Goal: Information Seeking & Learning: Learn about a topic

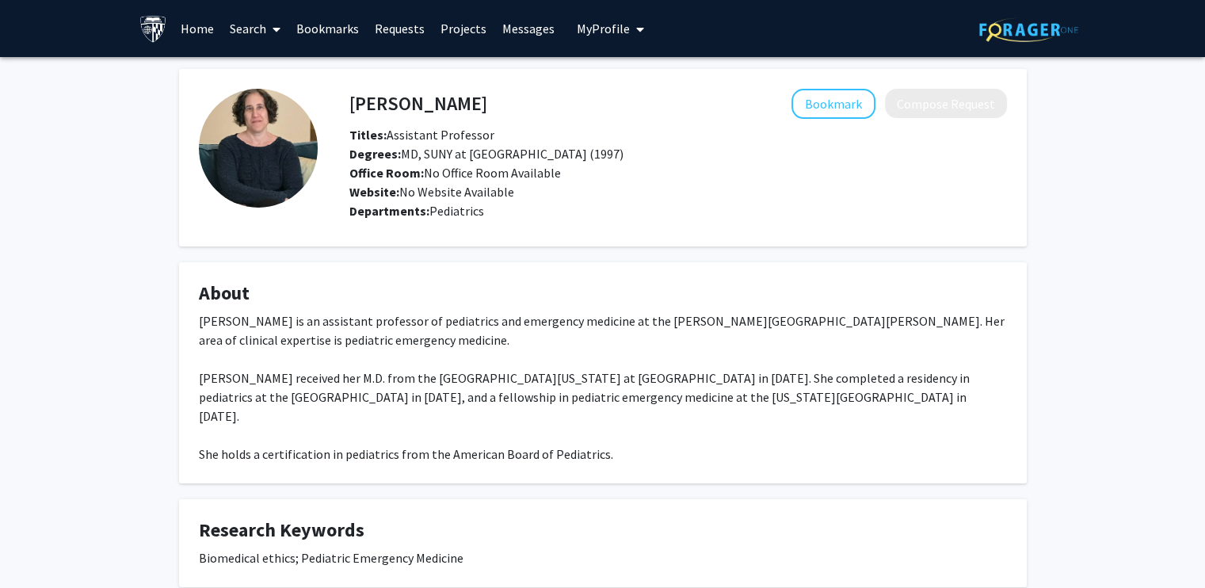
click at [464, 25] on link "Projects" at bounding box center [463, 28] width 62 height 55
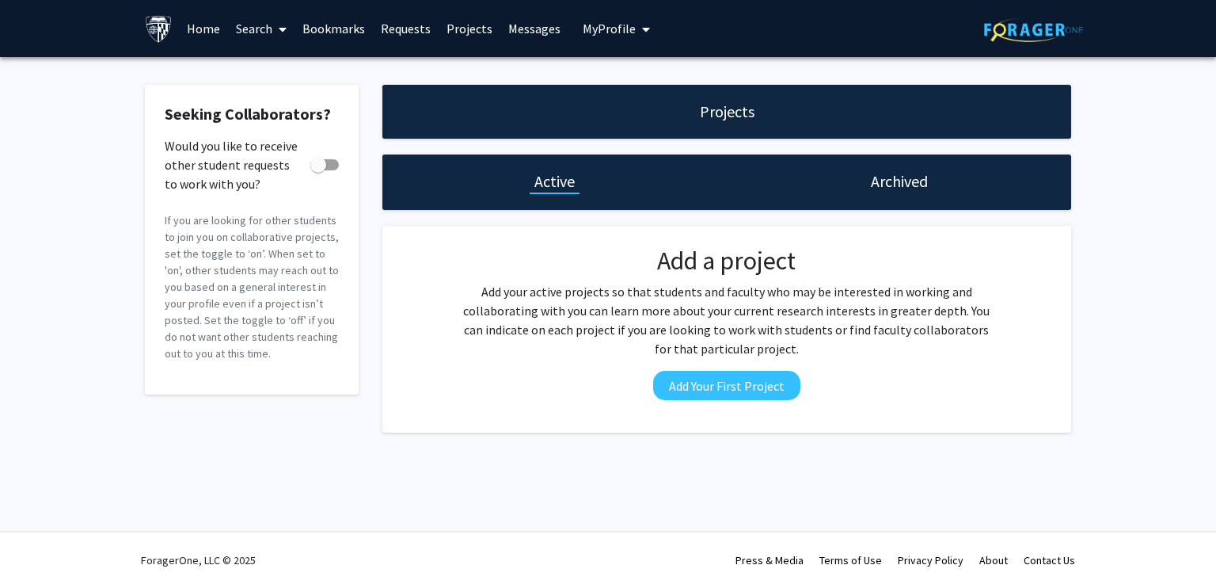
click at [276, 29] on span at bounding box center [279, 29] width 14 height 55
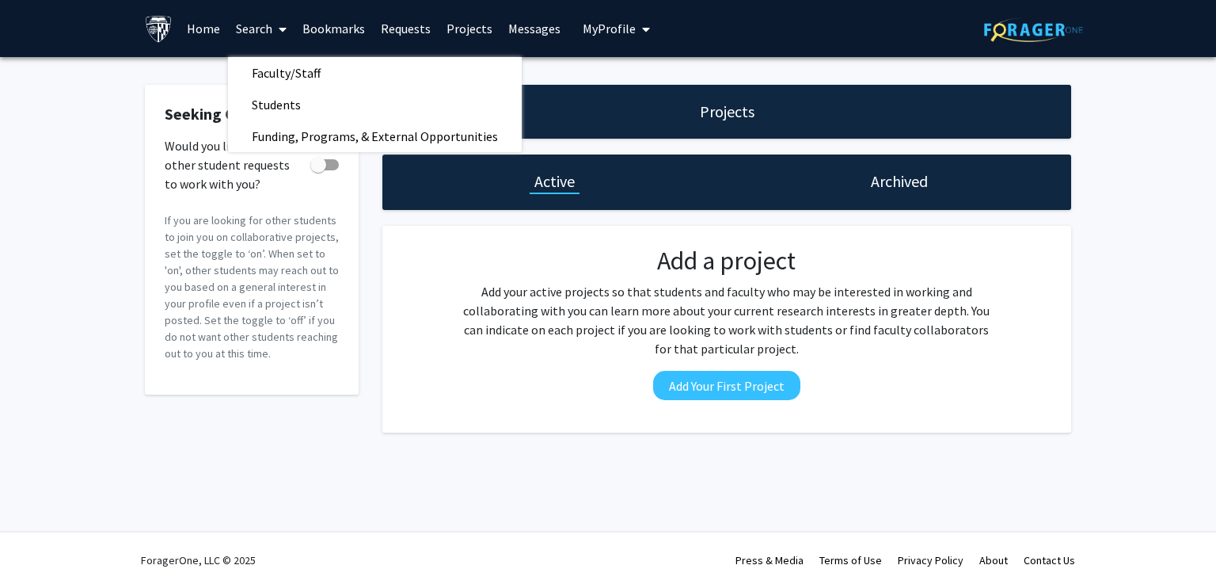
click at [287, 73] on span "Faculty/Staff" at bounding box center [286, 73] width 116 height 32
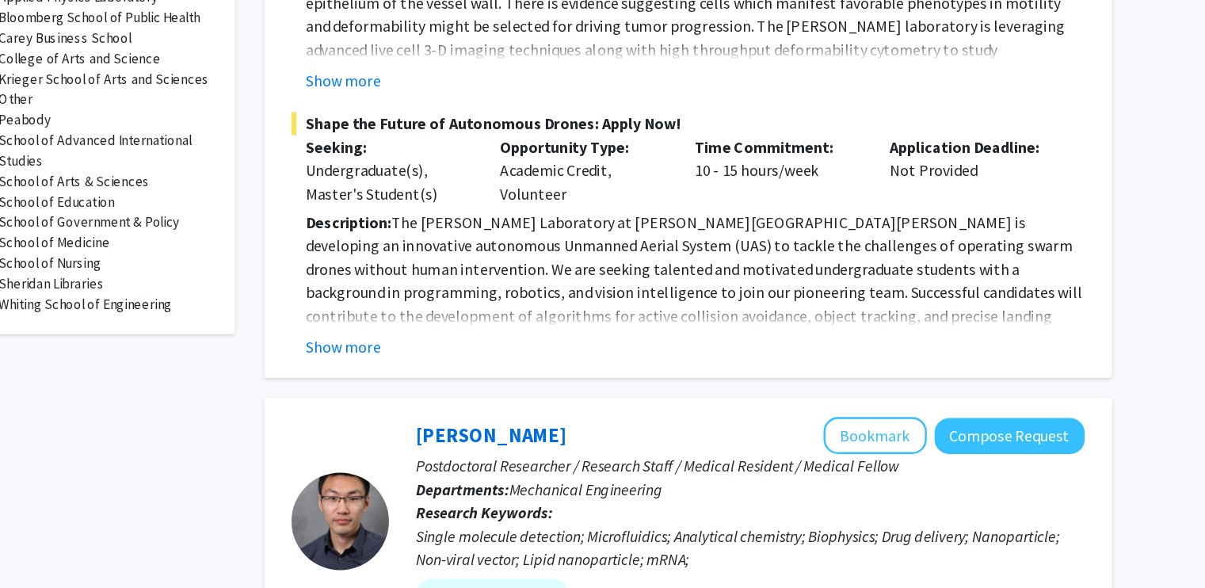
scroll to position [595, 0]
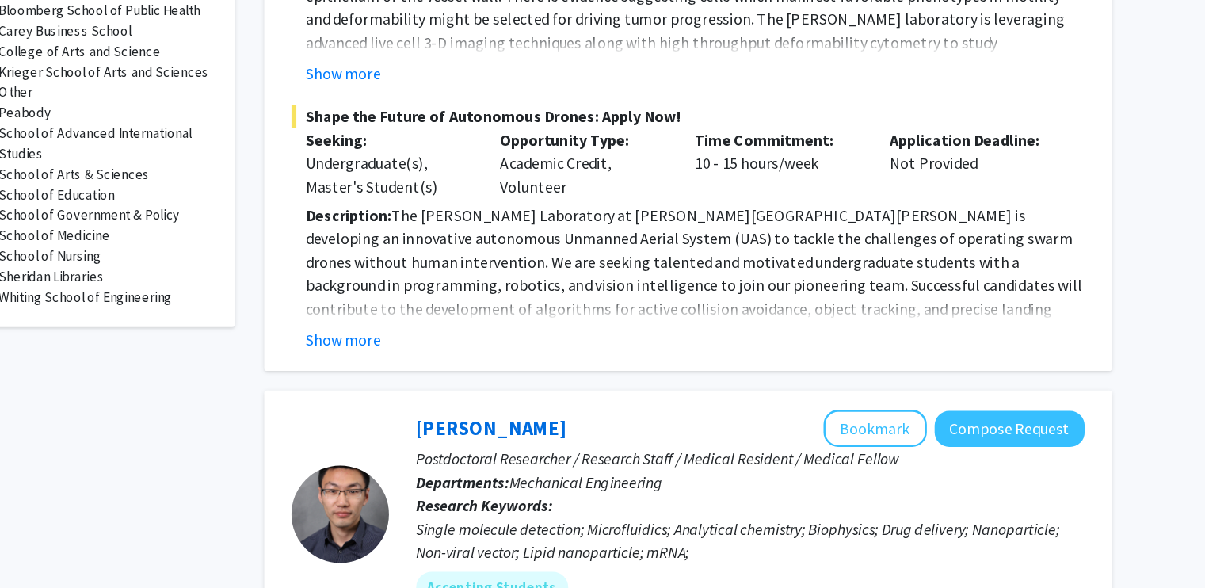
click at [463, 376] on button "Show more" at bounding box center [441, 385] width 61 height 19
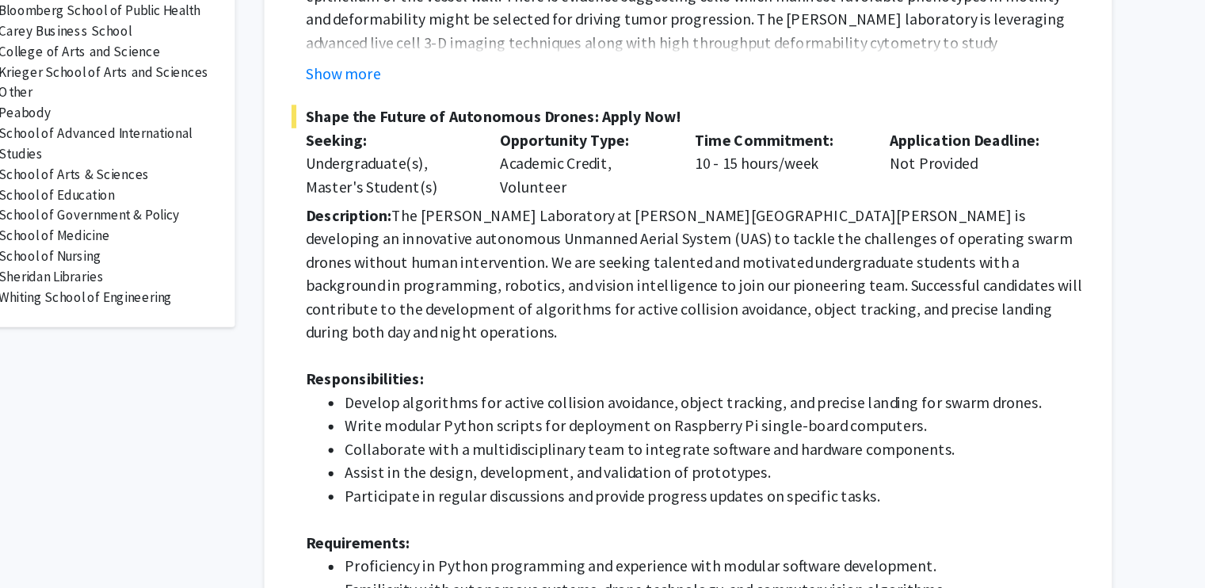
click at [701, 277] on p "Description: The [PERSON_NAME] Laboratory at [PERSON_NAME][GEOGRAPHIC_DATA][PER…" at bounding box center [727, 332] width 633 height 114
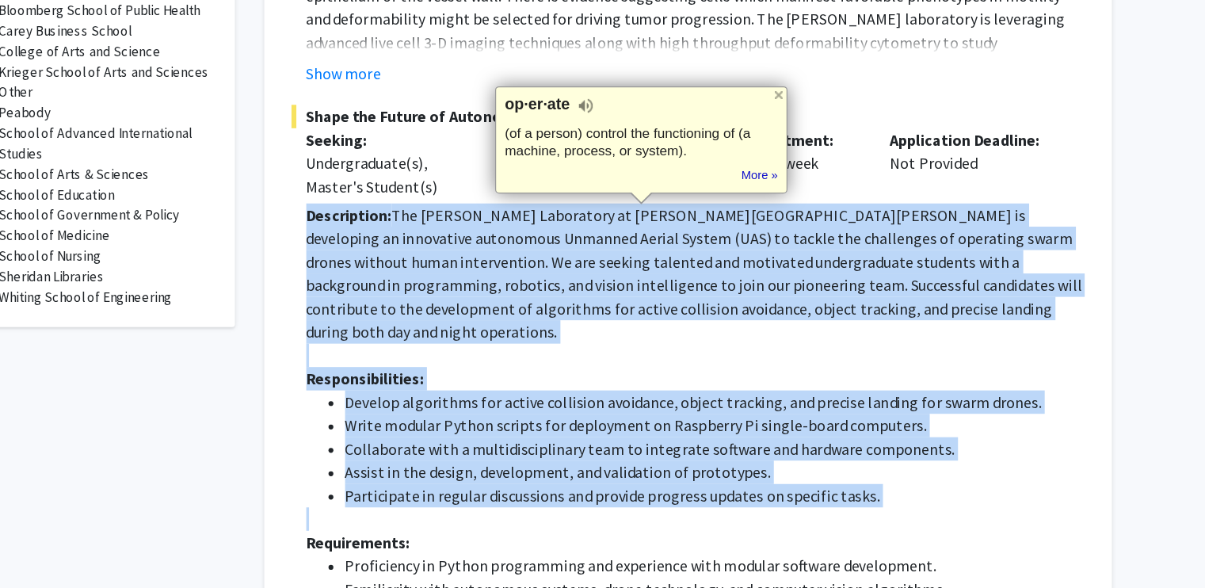
drag, startPoint x: 701, startPoint y: 277, endPoint x: 742, endPoint y: 477, distance: 203.8
click at [742, 477] on div "Description: The [PERSON_NAME] Laboratory at [PERSON_NAME][GEOGRAPHIC_DATA][PER…" at bounding box center [727, 560] width 633 height 570
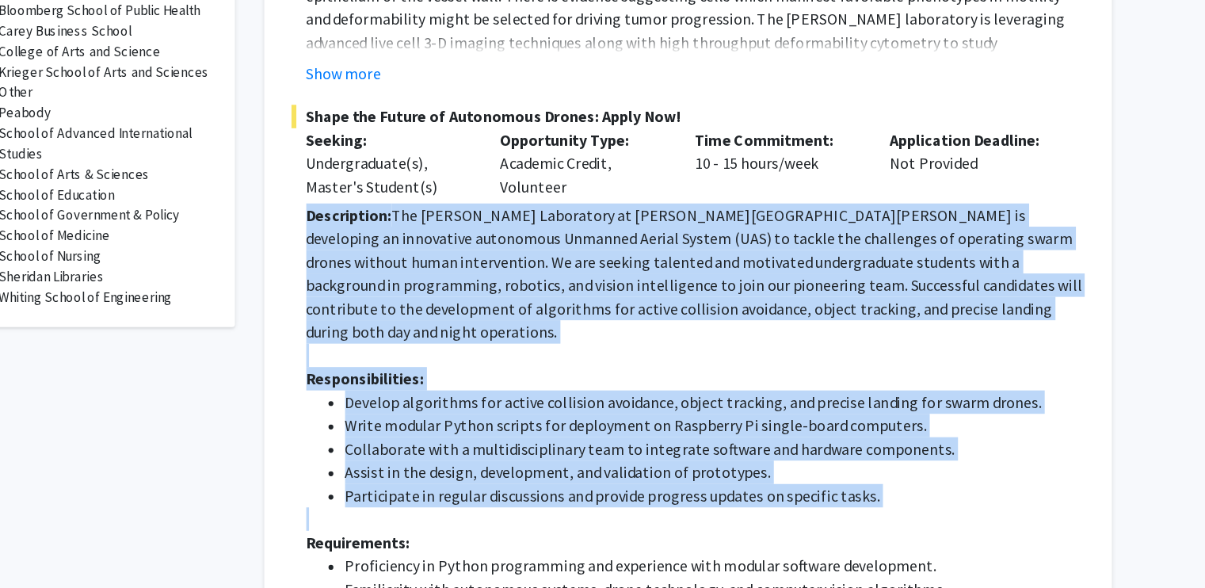
click at [742, 503] on li "Participate in regular discussions and provide progress updates on specific tas…" at bounding box center [743, 512] width 601 height 19
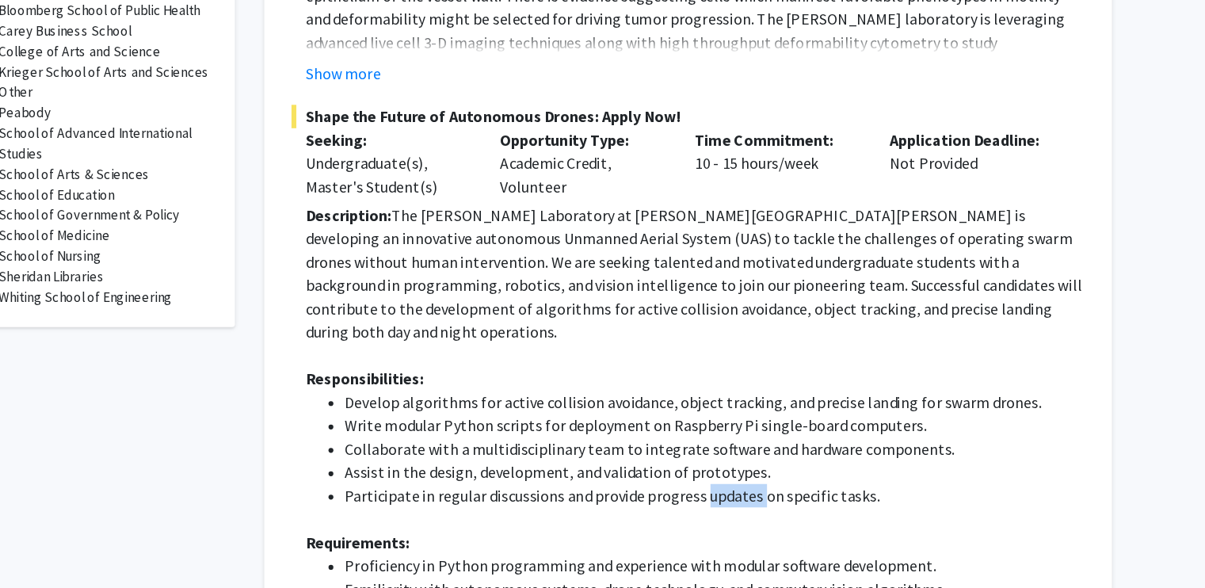
click at [742, 503] on li "Participate in regular discussions and provide progress updates on specific tas…" at bounding box center [743, 512] width 601 height 19
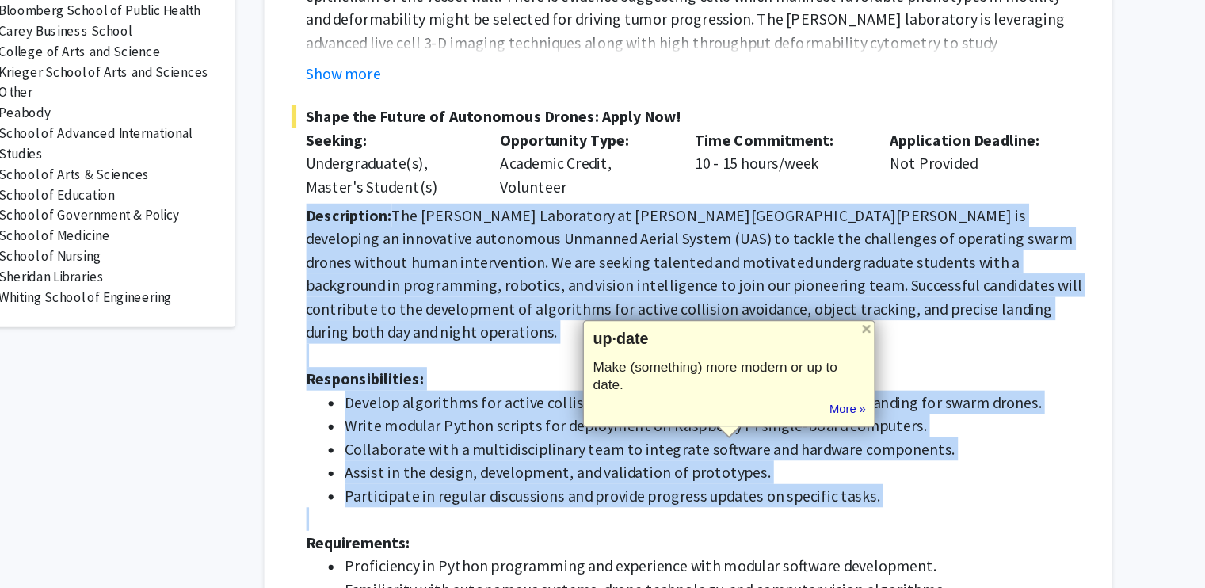
drag, startPoint x: 742, startPoint y: 477, endPoint x: 695, endPoint y: 284, distance: 198.0
click at [695, 284] on div "Description: The [PERSON_NAME] Laboratory at [PERSON_NAME][GEOGRAPHIC_DATA][PER…" at bounding box center [727, 560] width 633 height 570
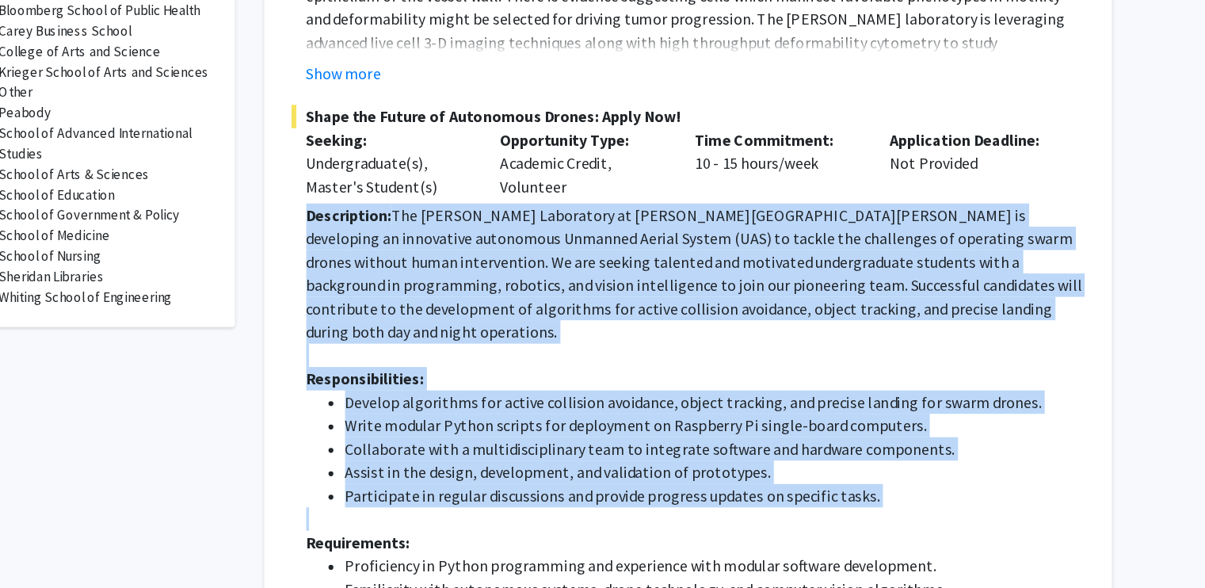
click at [695, 284] on p "Description: The [PERSON_NAME] Laboratory at [PERSON_NAME][GEOGRAPHIC_DATA][PER…" at bounding box center [727, 332] width 633 height 114
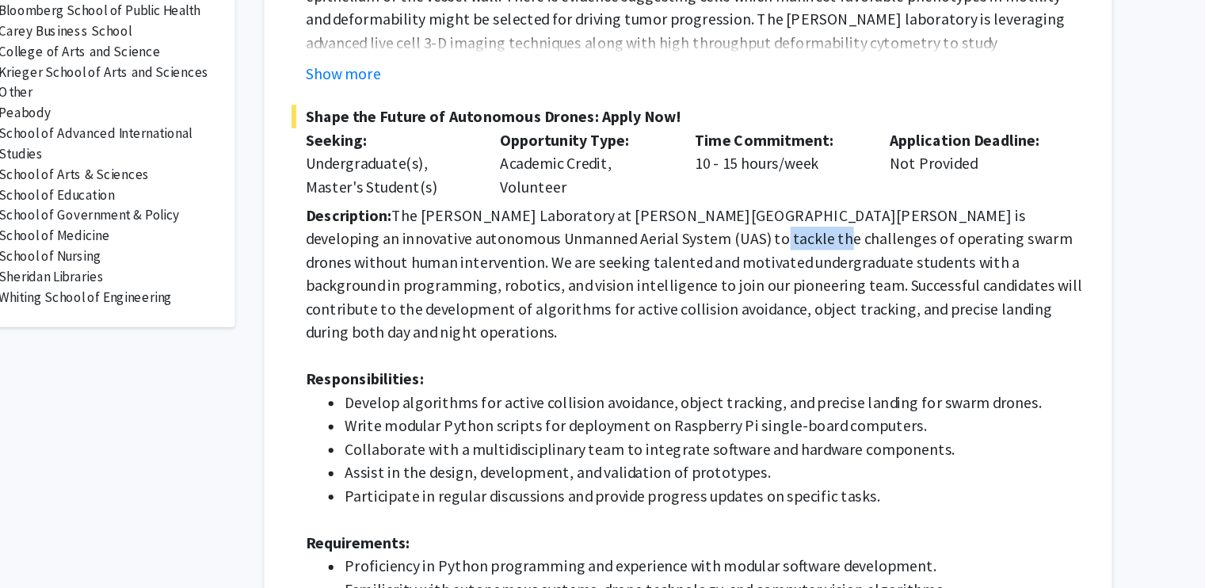
click at [695, 284] on p "Description: The [PERSON_NAME] Laboratory at [PERSON_NAME][GEOGRAPHIC_DATA][PER…" at bounding box center [727, 332] width 633 height 114
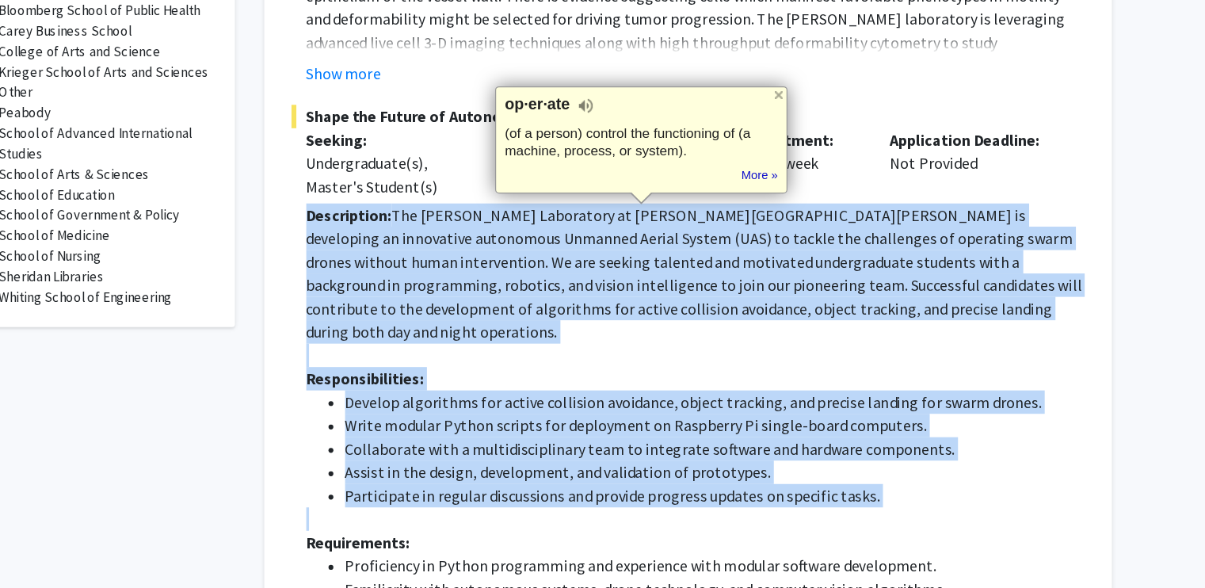
drag, startPoint x: 695, startPoint y: 284, endPoint x: 727, endPoint y: 487, distance: 205.2
click at [727, 487] on div "Description: The [PERSON_NAME] Laboratory at [PERSON_NAME][GEOGRAPHIC_DATA][PER…" at bounding box center [727, 560] width 633 height 570
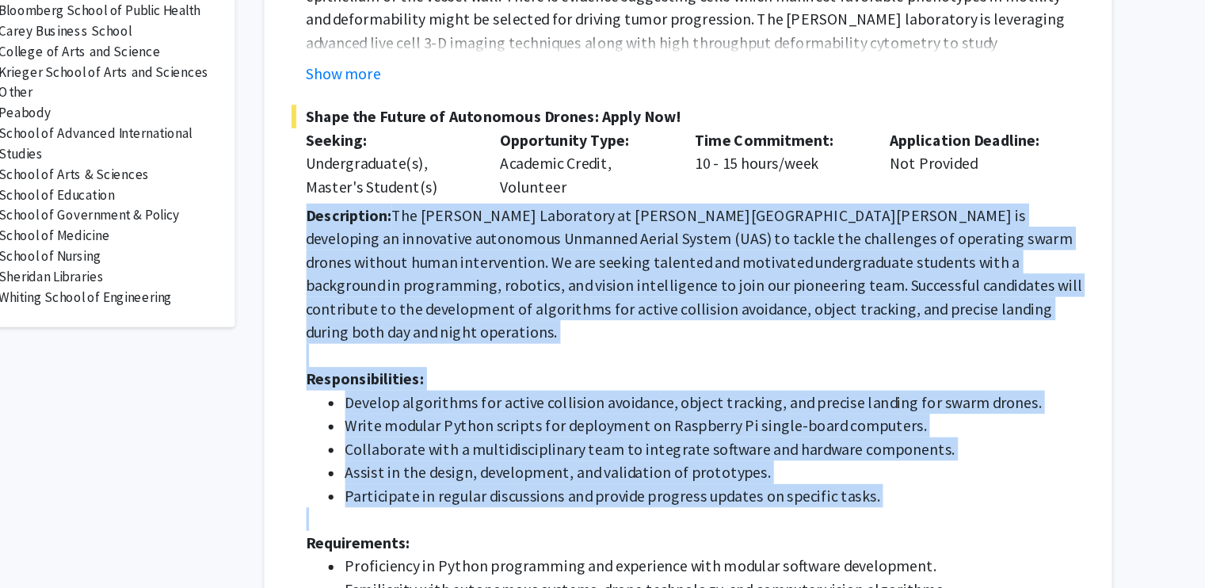
click at [727, 522] on p at bounding box center [727, 531] width 633 height 19
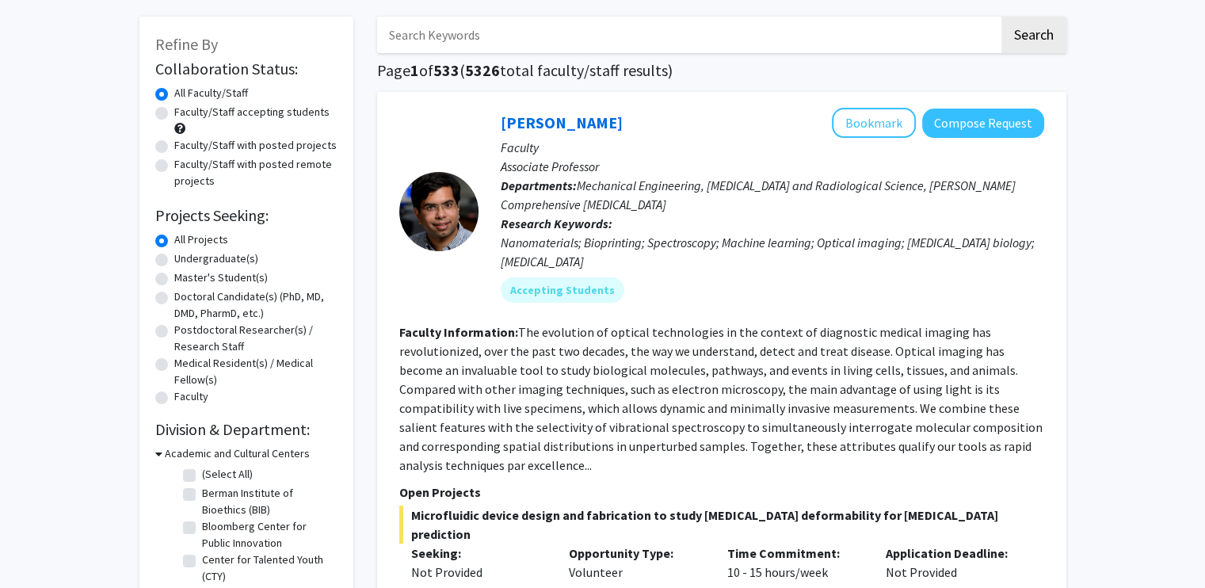
scroll to position [78, 0]
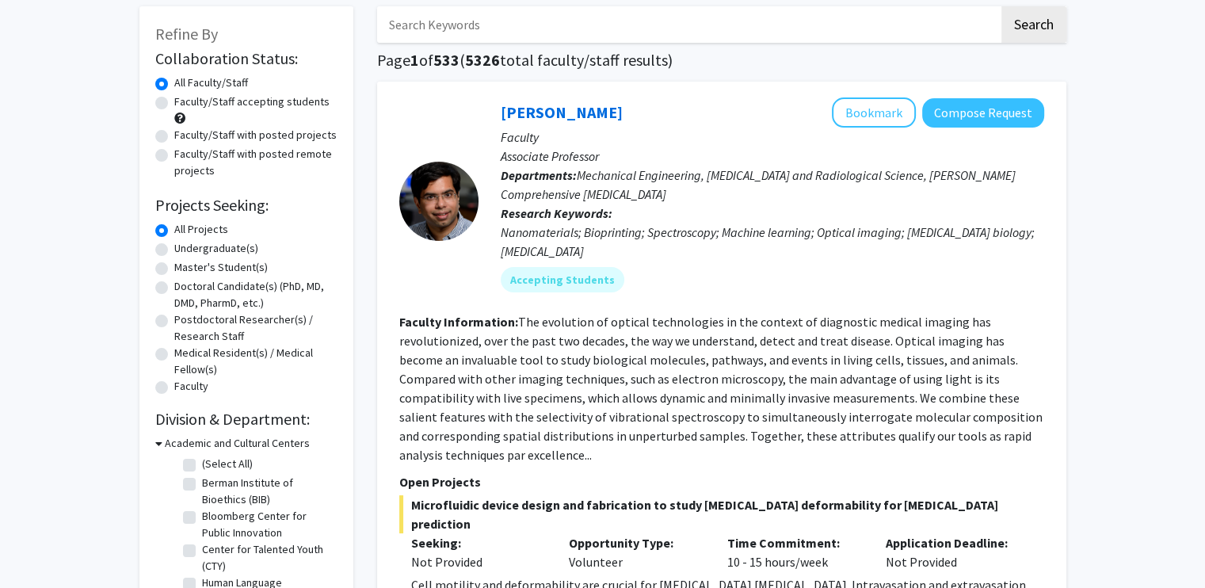
click at [174, 268] on label "Master's Student(s)" at bounding box center [220, 267] width 93 height 17
click at [174, 268] on input "Master's Student(s)" at bounding box center [179, 264] width 10 height 10
radio input "true"
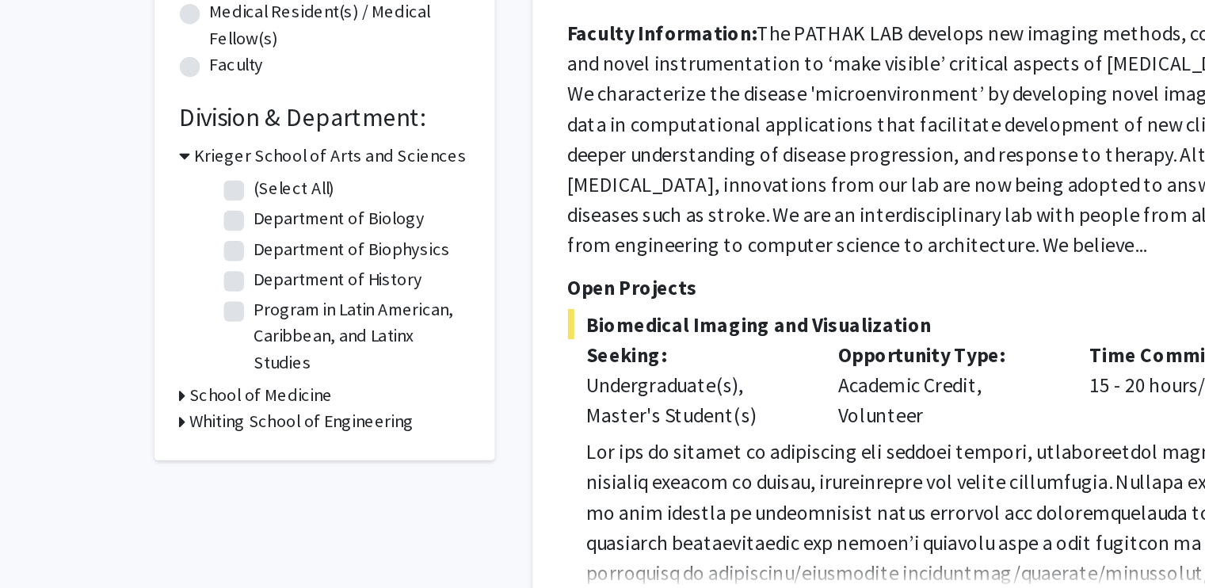
scroll to position [341, 0]
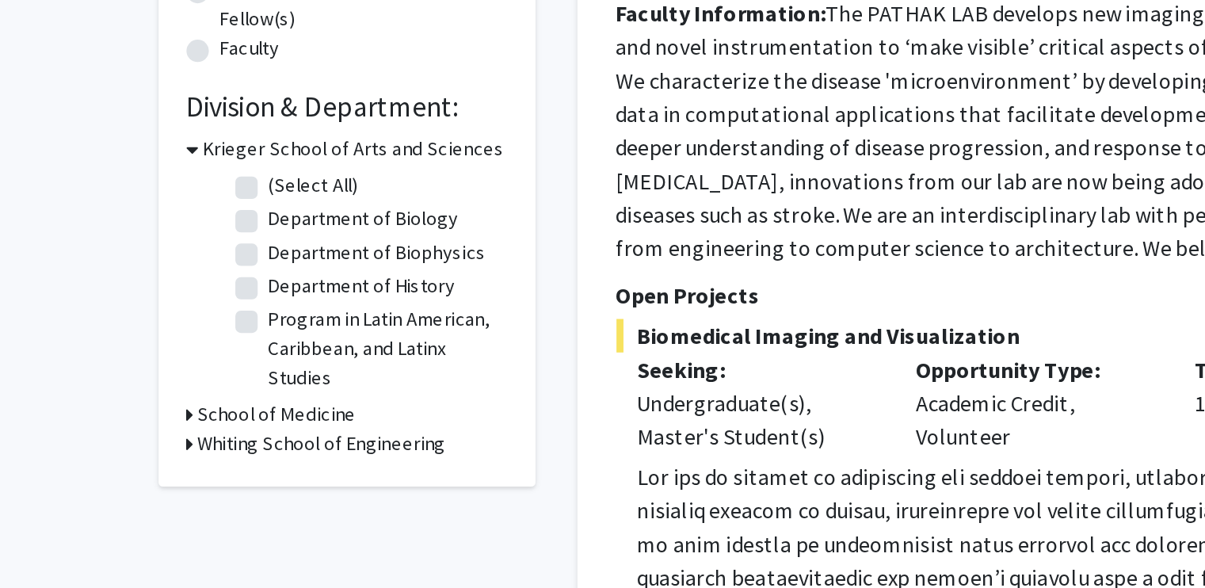
click at [158, 348] on icon at bounding box center [157, 347] width 4 height 17
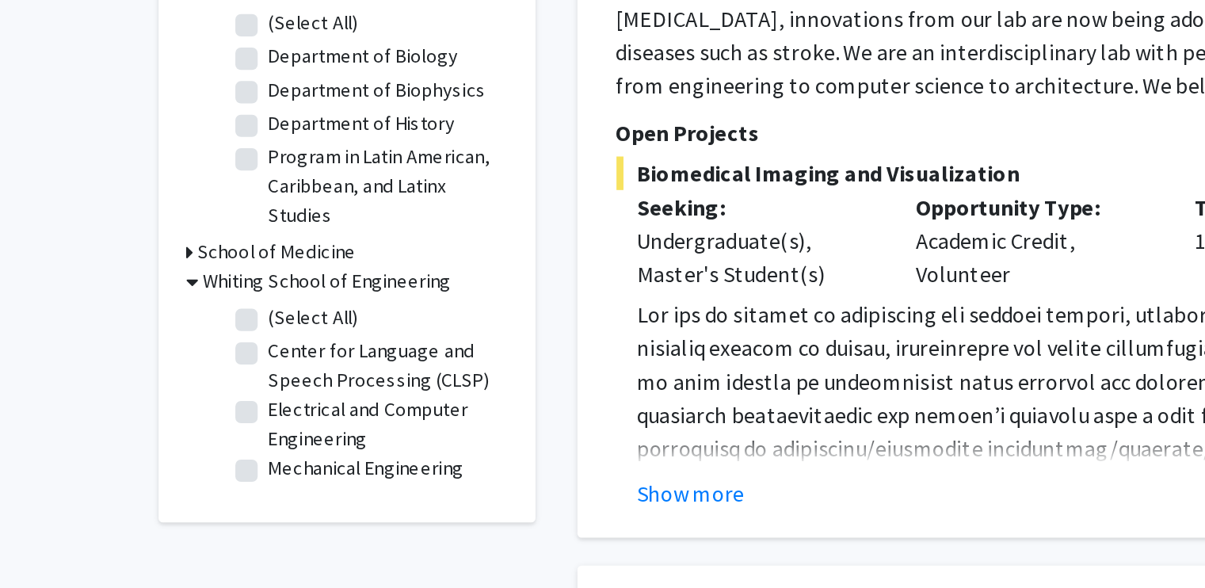
click at [202, 222] on label "Department of Biology" at bounding box center [256, 219] width 108 height 17
click at [202, 222] on input "Department of Biology" at bounding box center [207, 216] width 10 height 10
checkbox input "true"
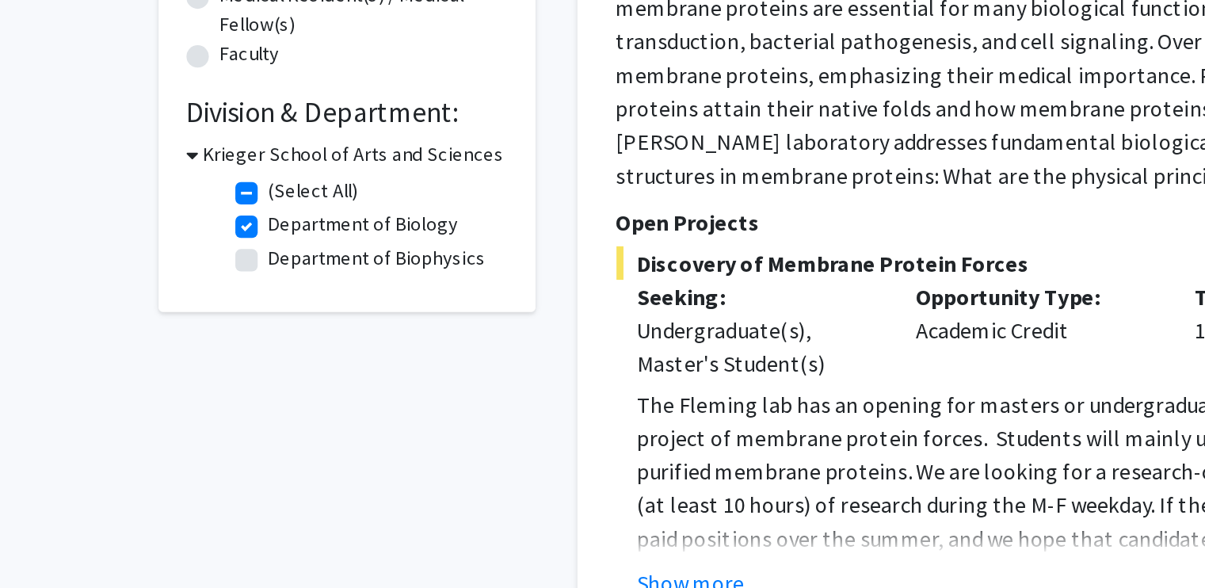
scroll to position [188, 0]
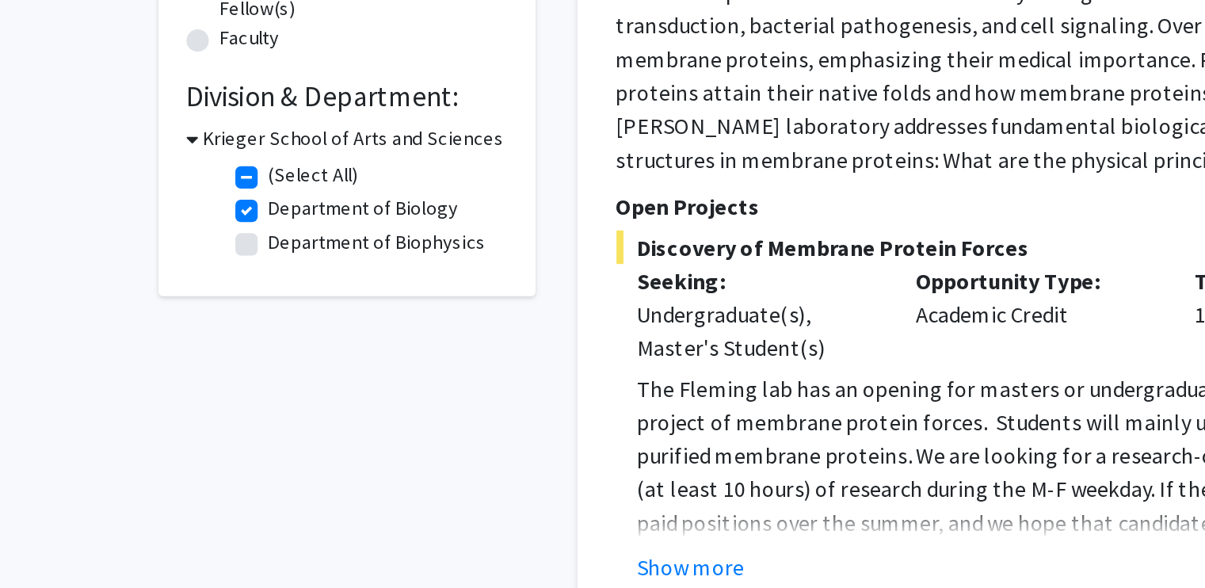
click at [202, 396] on label "Department of Biophysics" at bounding box center [264, 391] width 124 height 17
click at [202, 394] on input "Department of Biophysics" at bounding box center [207, 388] width 10 height 10
checkbox input "true"
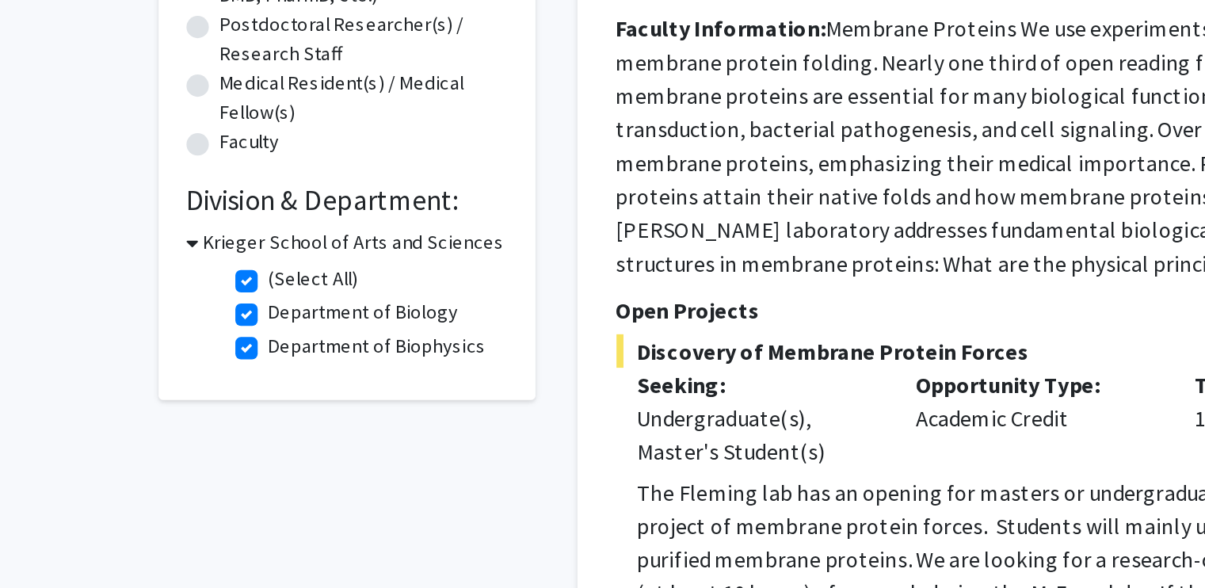
scroll to position [278, 0]
click at [161, 240] on icon at bounding box center [158, 243] width 7 height 17
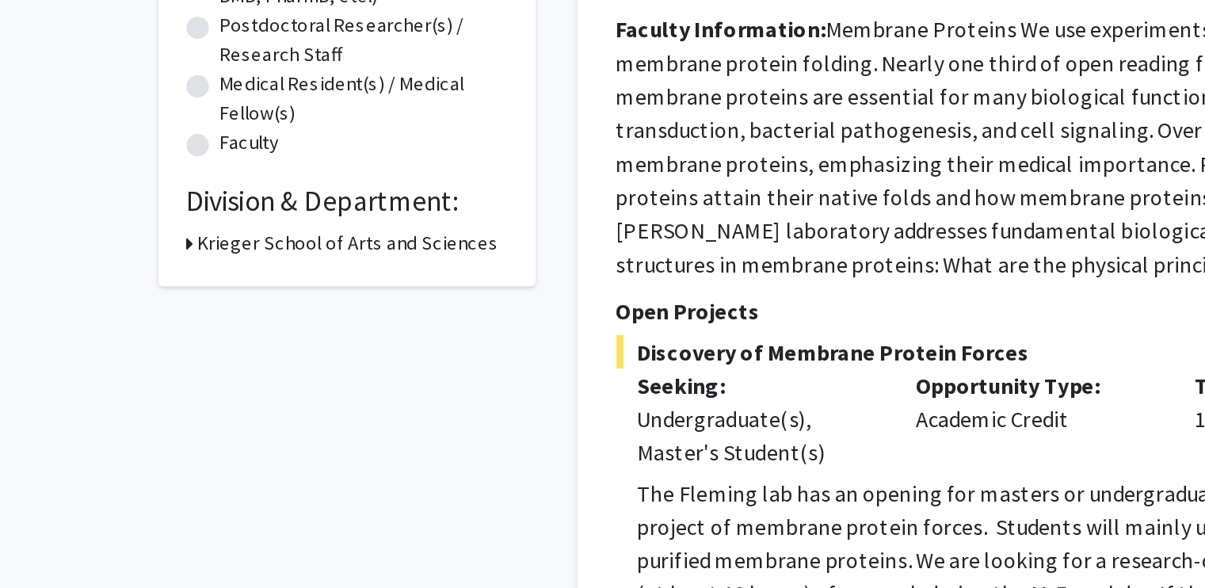
click at [159, 240] on div "Krieger School of Arts and Sciences" at bounding box center [246, 243] width 182 height 17
click at [156, 240] on icon at bounding box center [157, 243] width 4 height 17
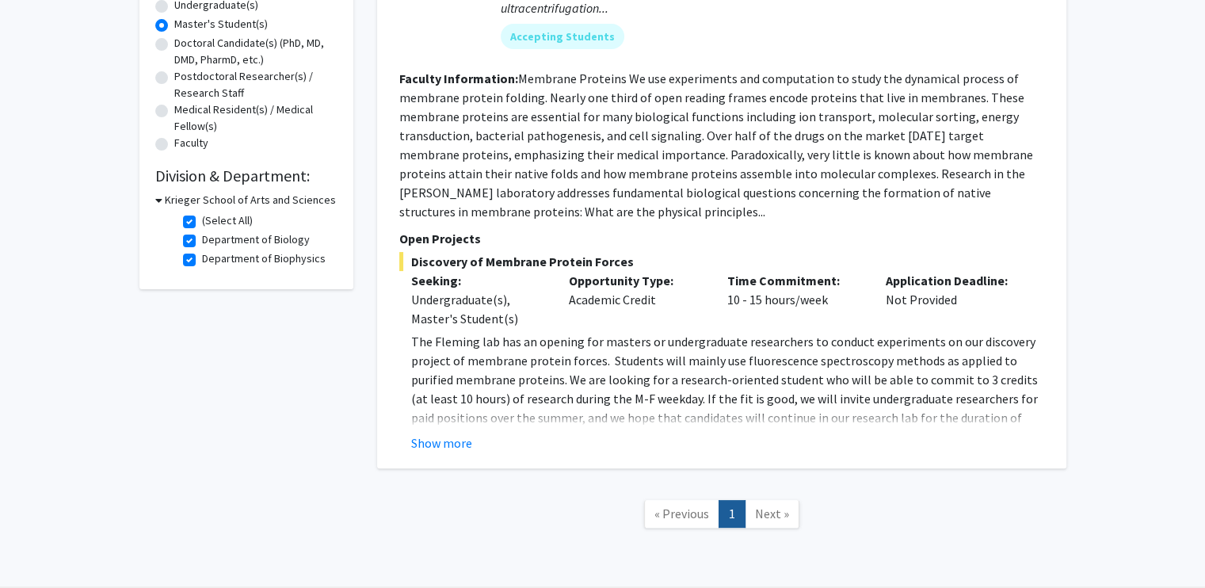
scroll to position [323, 0]
click at [450, 438] on button "Show more" at bounding box center [441, 441] width 61 height 19
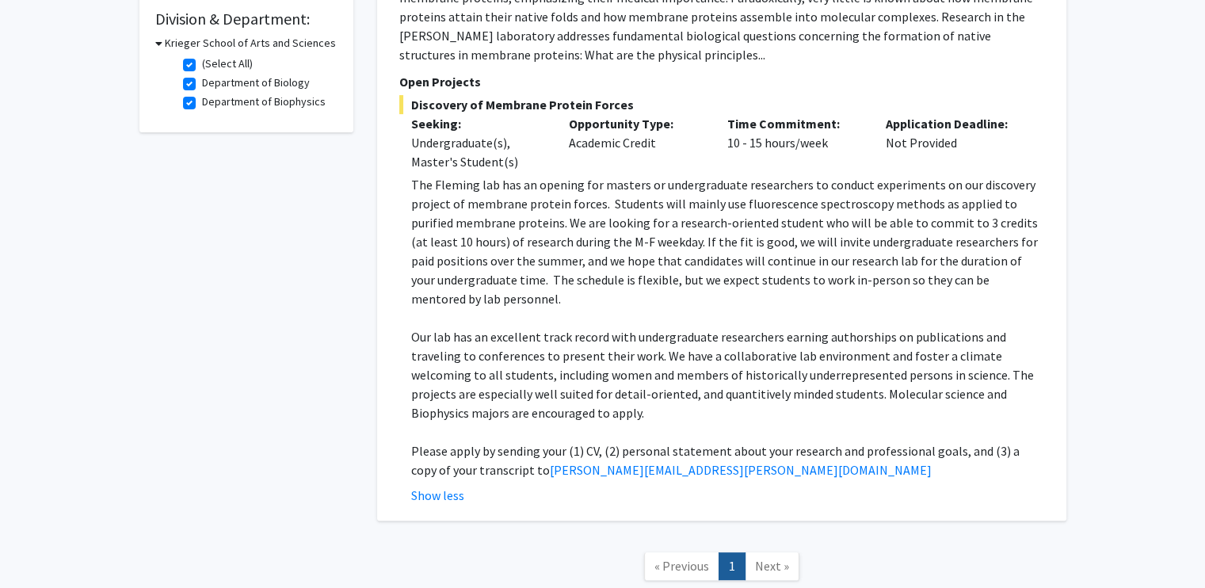
scroll to position [480, 0]
click at [676, 227] on p "The Fleming lab has an opening for masters or undergraduate researchers to cond…" at bounding box center [727, 239] width 633 height 133
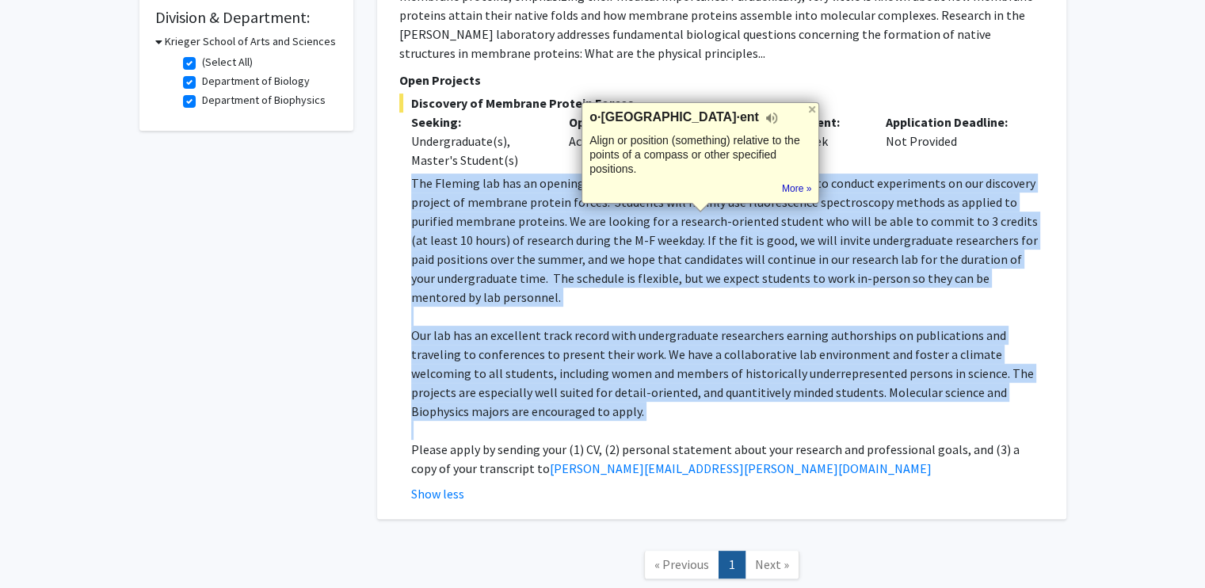
drag, startPoint x: 676, startPoint y: 227, endPoint x: 737, endPoint y: 384, distance: 168.2
click at [737, 384] on div "The [PERSON_NAME] lab has an opening for masters or undergraduate researchers t…" at bounding box center [727, 325] width 633 height 304
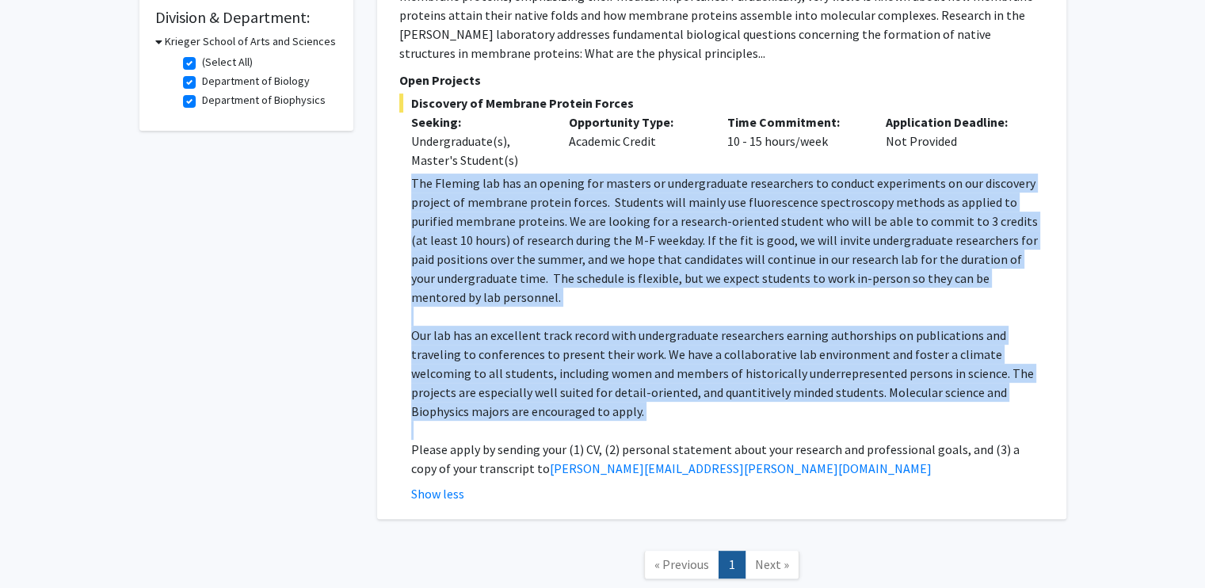
click at [737, 384] on p "Our lab has an excellent track record with undergraduate researchers earning au…" at bounding box center [727, 372] width 633 height 95
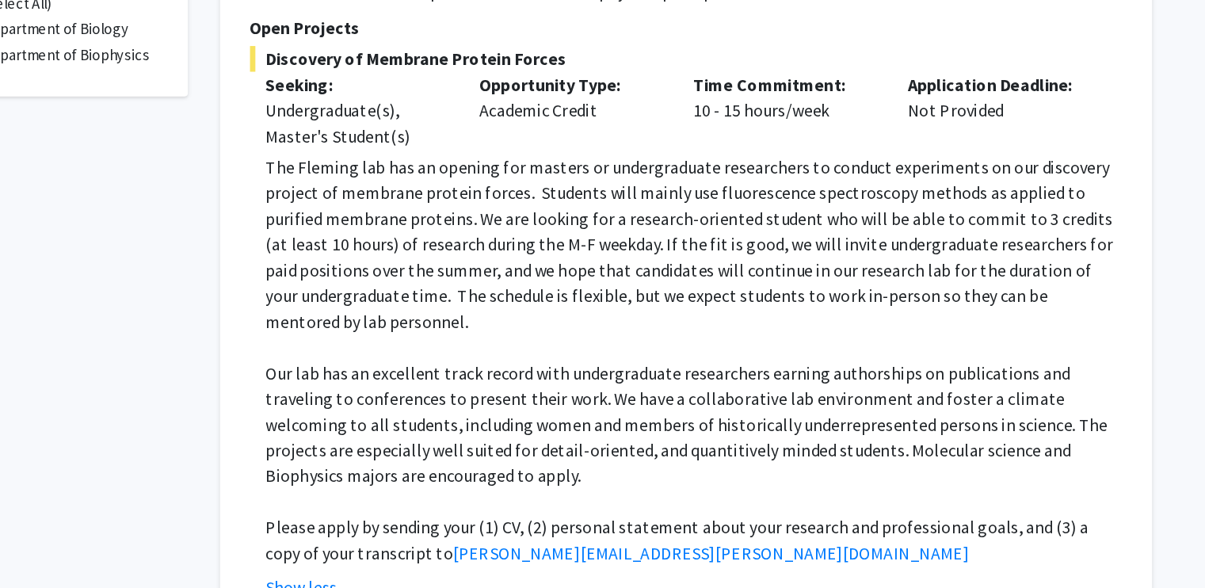
click at [822, 229] on p "The Fleming lab has an opening for masters or undergraduate researchers to cond…" at bounding box center [727, 239] width 633 height 133
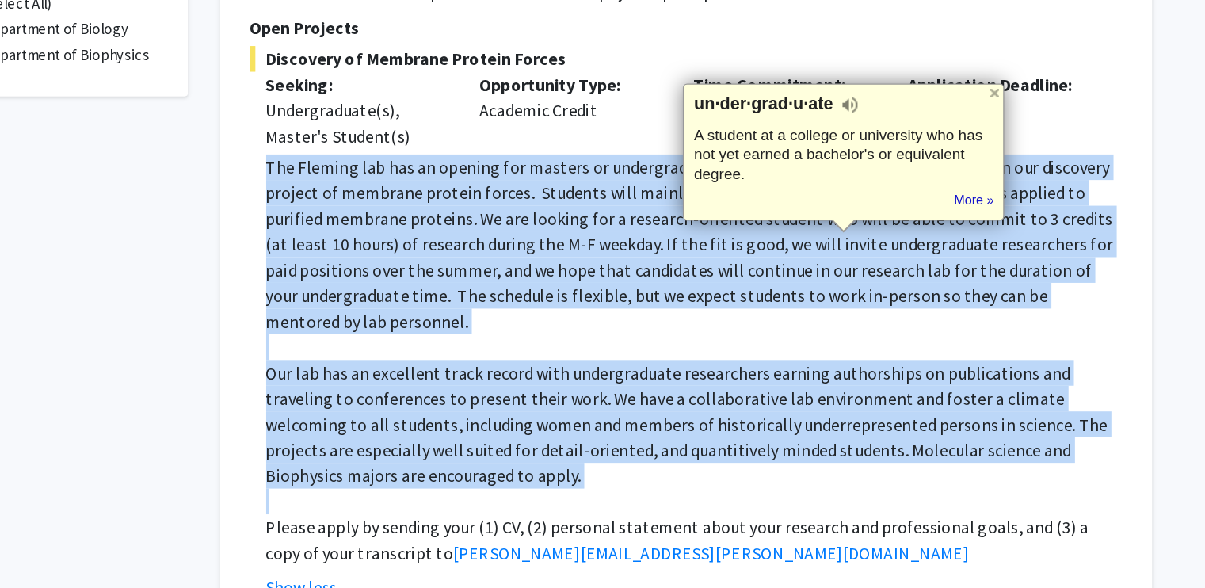
drag, startPoint x: 822, startPoint y: 230, endPoint x: 850, endPoint y: 411, distance: 183.5
click at [850, 411] on div "The [PERSON_NAME] lab has an opening for masters or undergraduate researchers t…" at bounding box center [727, 325] width 633 height 304
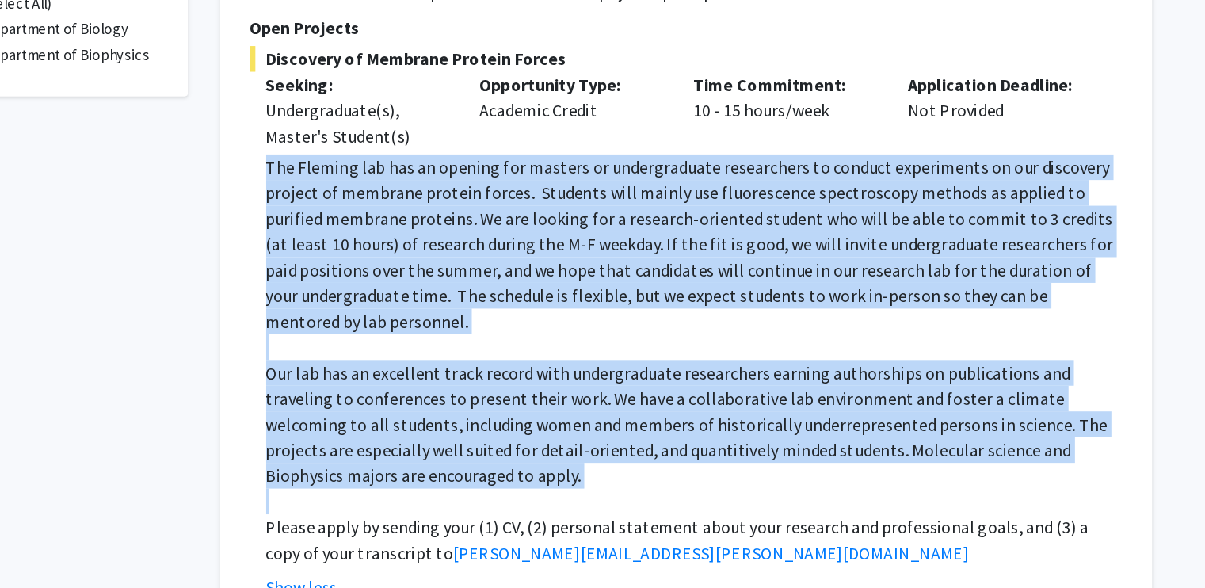
click at [850, 421] on p at bounding box center [727, 430] width 633 height 19
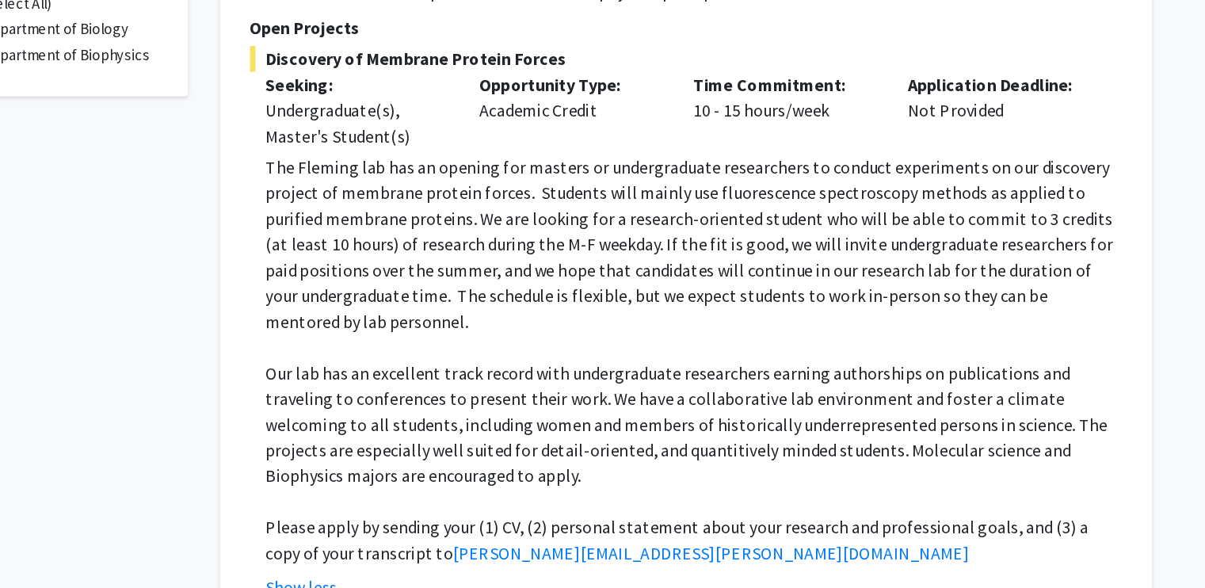
click at [850, 421] on p at bounding box center [727, 430] width 633 height 19
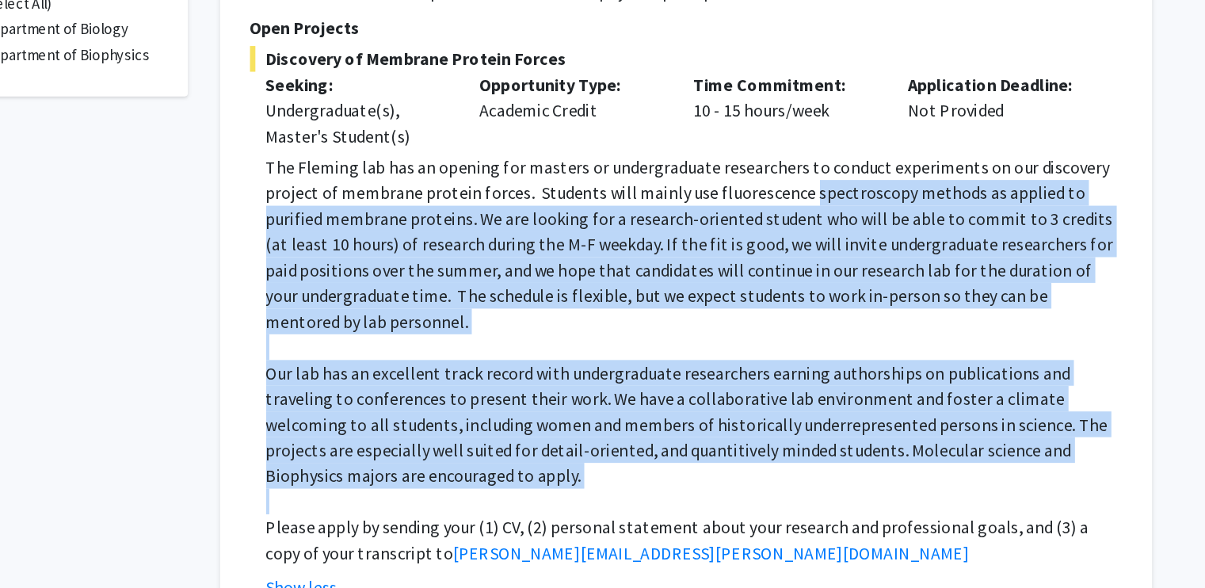
drag, startPoint x: 850, startPoint y: 411, endPoint x: 822, endPoint y: 204, distance: 209.3
click at [822, 204] on div "The [PERSON_NAME] lab has an opening for masters or undergraduate researchers t…" at bounding box center [727, 325] width 633 height 304
click at [822, 204] on p "The Fleming lab has an opening for masters or undergraduate researchers to cond…" at bounding box center [727, 239] width 633 height 133
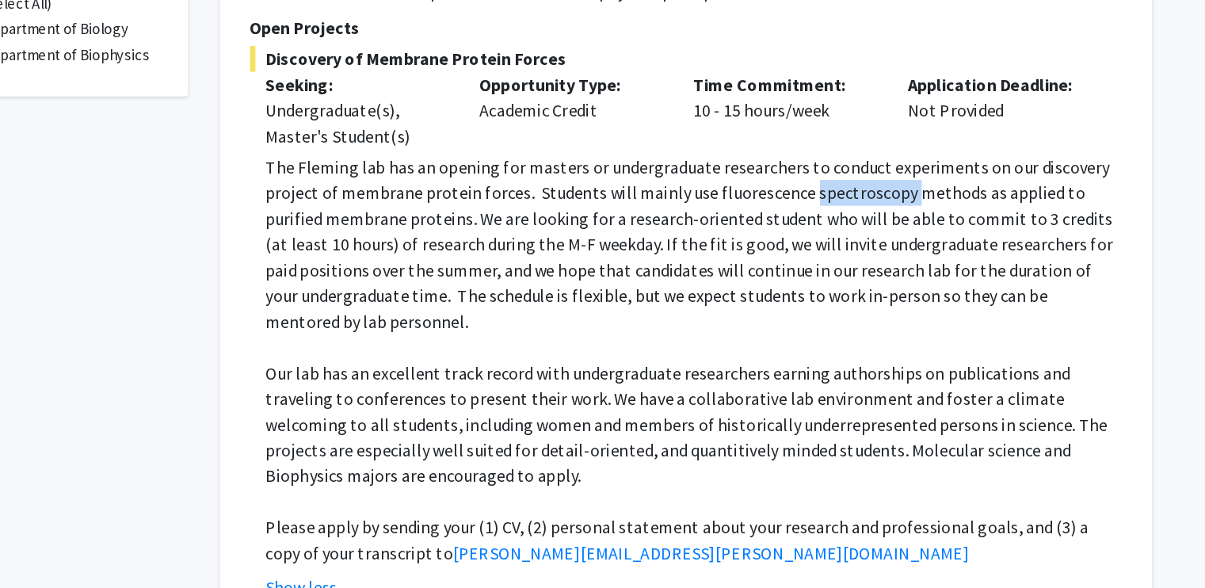
click at [822, 204] on p "The Fleming lab has an opening for masters or undergraduate researchers to cond…" at bounding box center [727, 239] width 633 height 133
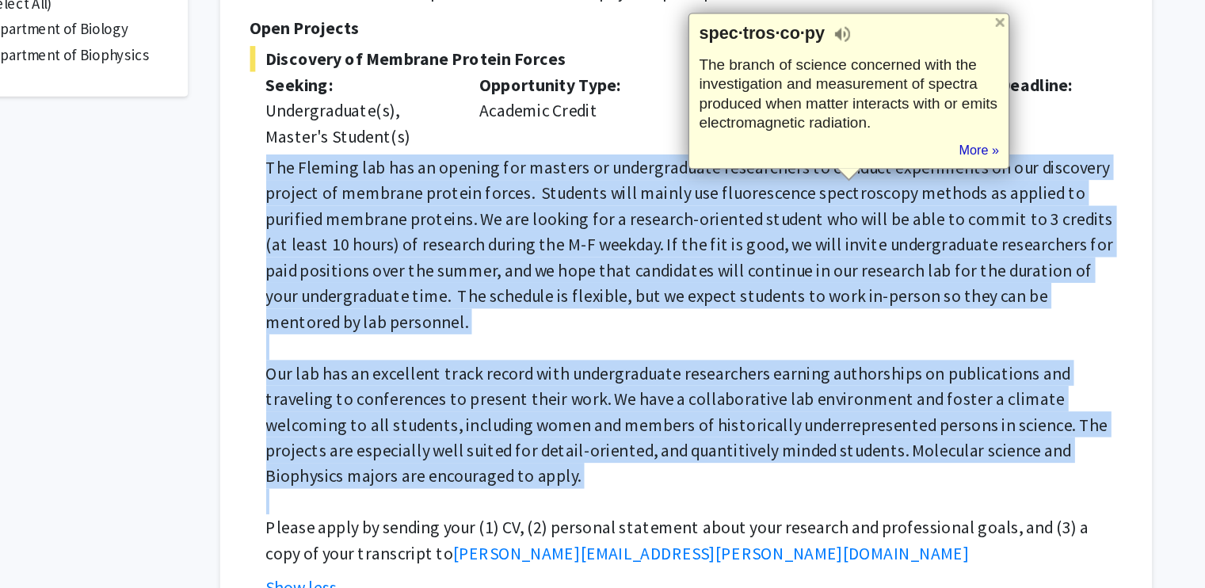
drag, startPoint x: 822, startPoint y: 204, endPoint x: 866, endPoint y: 396, distance: 197.5
click at [866, 396] on div "The [PERSON_NAME] lab has an opening for masters or undergraduate researchers t…" at bounding box center [727, 325] width 633 height 304
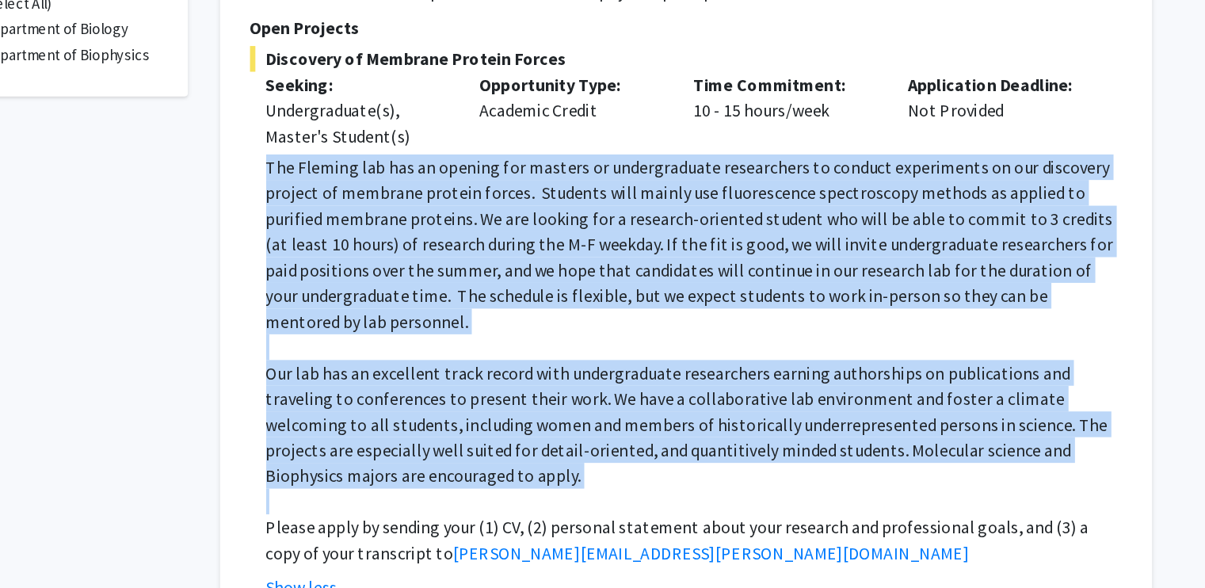
click at [866, 396] on p "Our lab has an excellent track record with undergraduate researchers earning au…" at bounding box center [727, 372] width 633 height 95
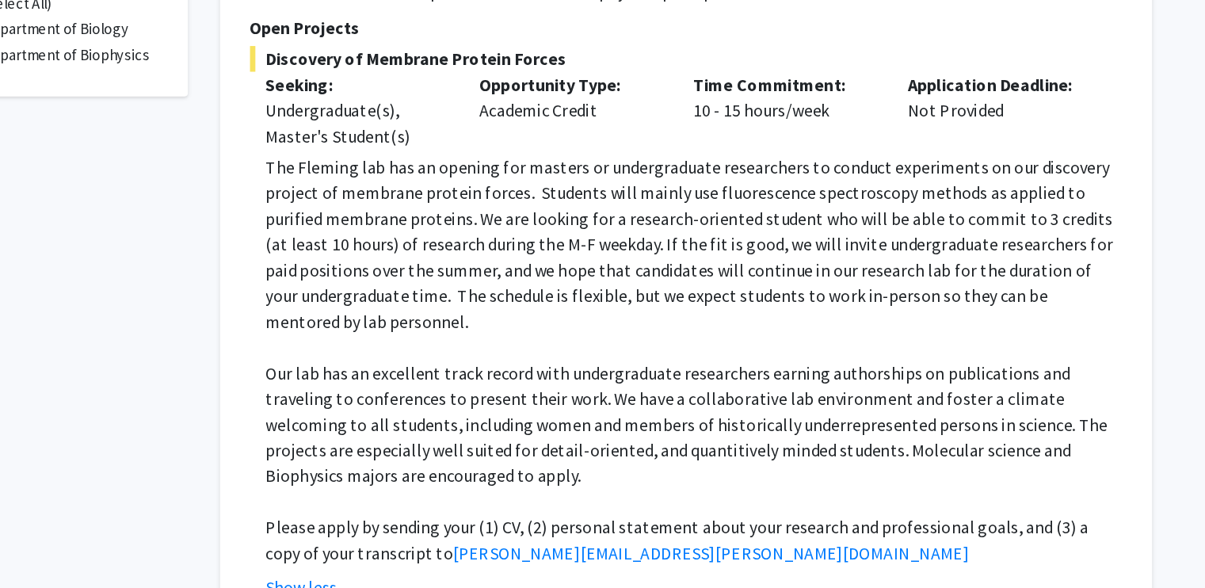
click at [866, 396] on p "Our lab has an excellent track record with undergraduate researchers earning au…" at bounding box center [727, 372] width 633 height 95
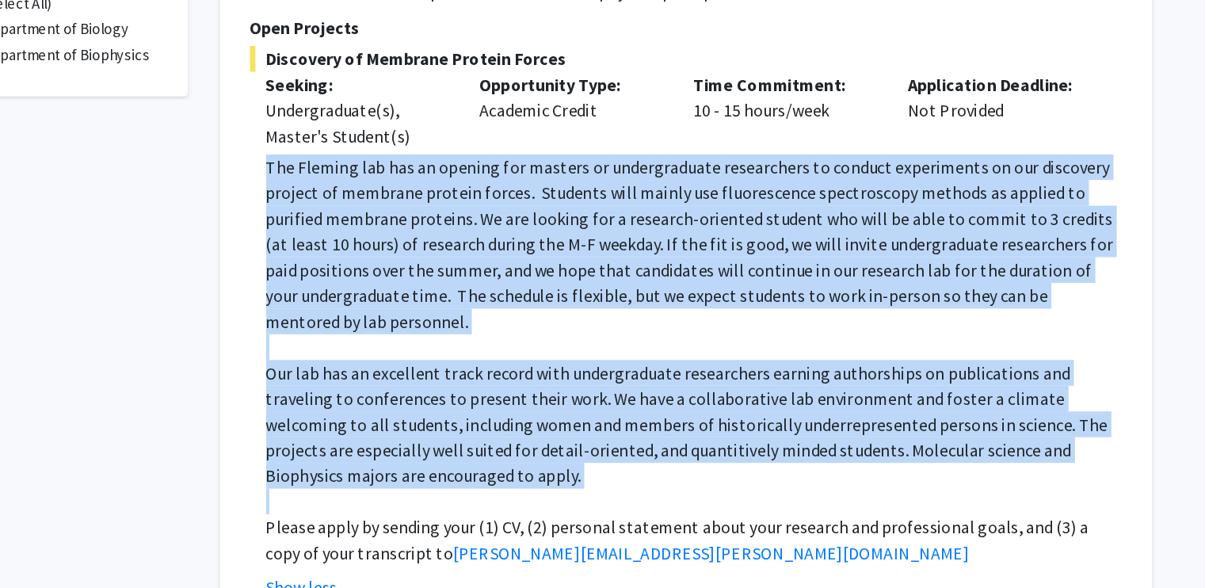
drag, startPoint x: 866, startPoint y: 396, endPoint x: 855, endPoint y: 188, distance: 207.8
click at [855, 188] on div "The [PERSON_NAME] lab has an opening for masters or undergraduate researchers t…" at bounding box center [727, 325] width 633 height 304
click at [855, 188] on p "The Fleming lab has an opening for masters or undergraduate researchers to cond…" at bounding box center [727, 239] width 633 height 133
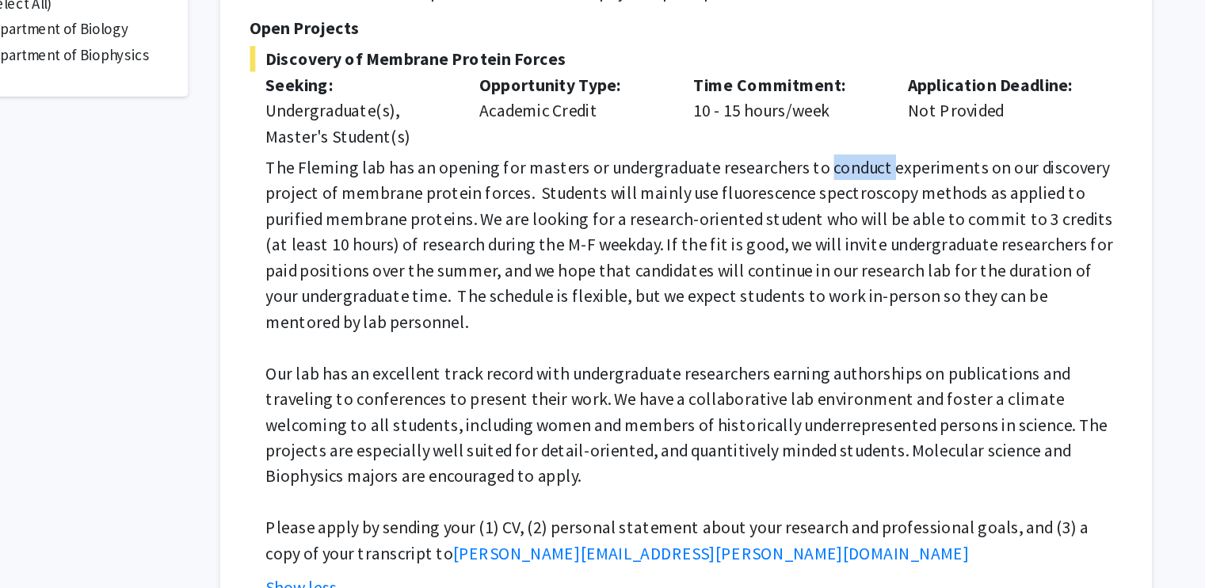
click at [855, 188] on p "The Fleming lab has an opening for masters or undergraduate researchers to cond…" at bounding box center [727, 239] width 633 height 133
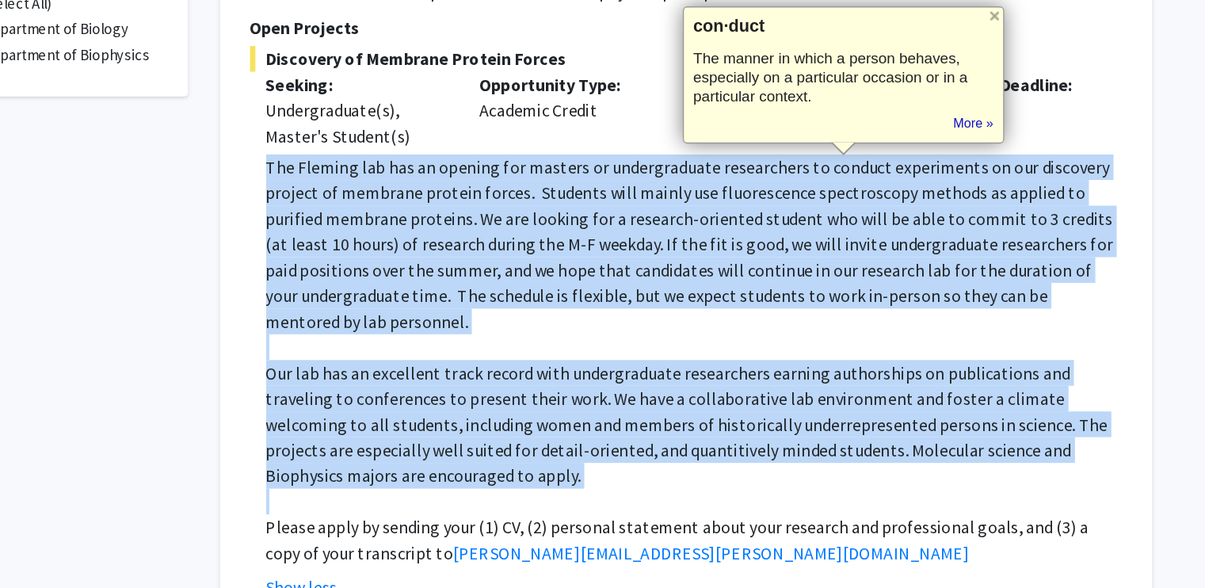
drag, startPoint x: 855, startPoint y: 188, endPoint x: 889, endPoint y: 409, distance: 223.6
click at [889, 409] on div "The [PERSON_NAME] lab has an opening for masters or undergraduate researchers t…" at bounding box center [727, 325] width 633 height 304
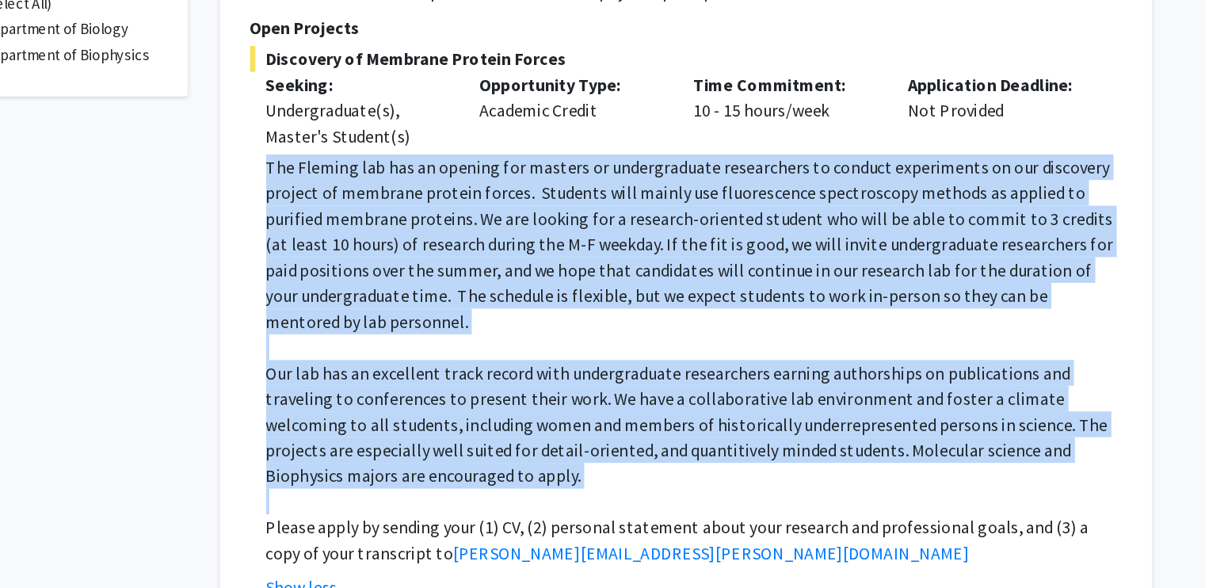
click at [889, 421] on p at bounding box center [727, 430] width 633 height 19
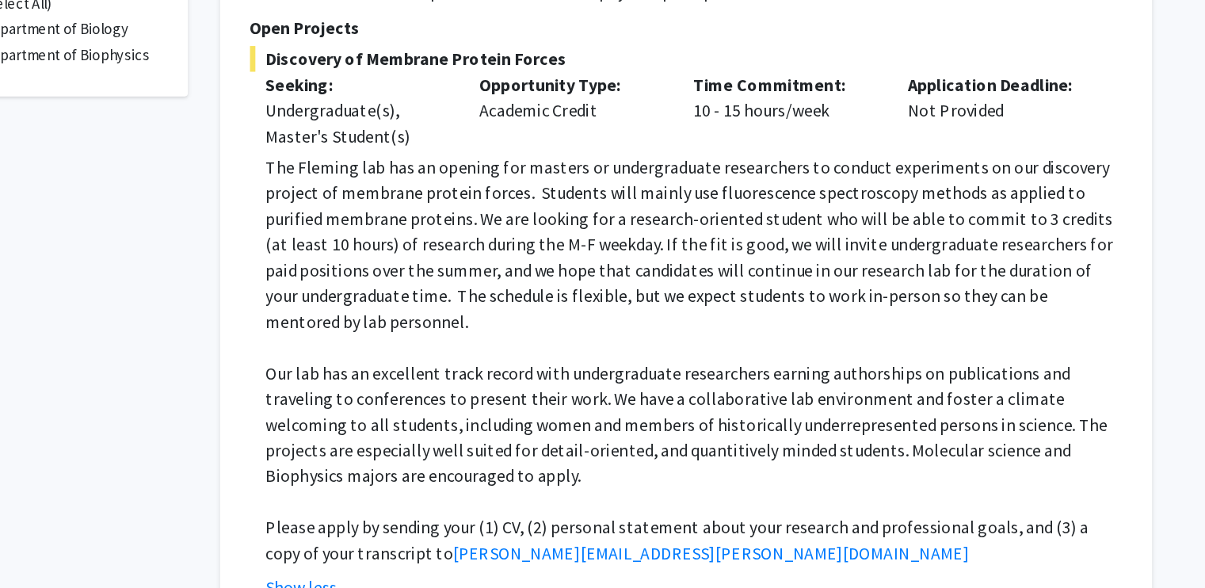
click at [908, 448] on p "Please apply by sending your (1) CV, (2) personal statement about your research…" at bounding box center [727, 459] width 633 height 38
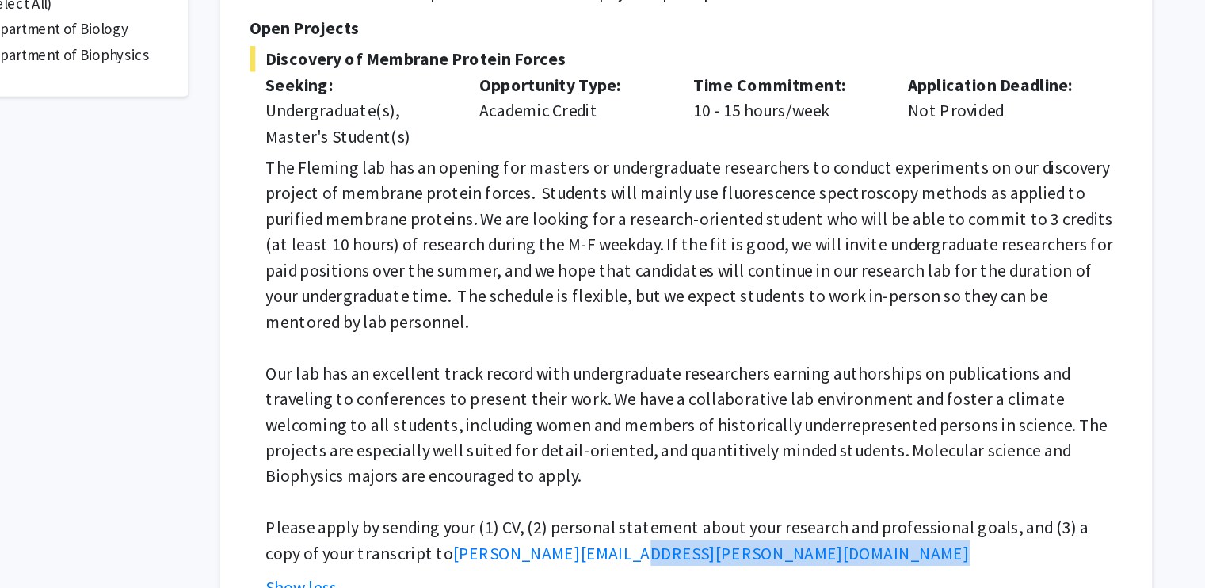
click at [908, 448] on p "Please apply by sending your (1) CV, (2) personal statement about your research…" at bounding box center [727, 459] width 633 height 38
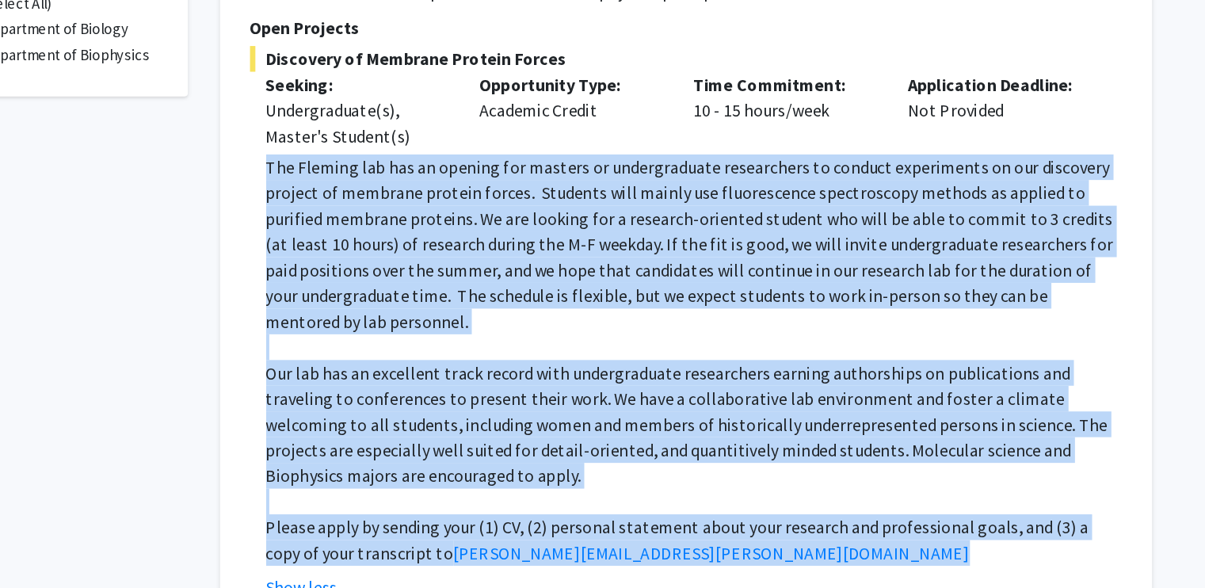
drag, startPoint x: 908, startPoint y: 448, endPoint x: 861, endPoint y: 211, distance: 241.5
click at [861, 211] on div "The [PERSON_NAME] lab has an opening for masters or undergraduate researchers t…" at bounding box center [727, 325] width 633 height 304
click at [861, 211] on p "The Fleming lab has an opening for masters or undergraduate researchers to cond…" at bounding box center [727, 239] width 633 height 133
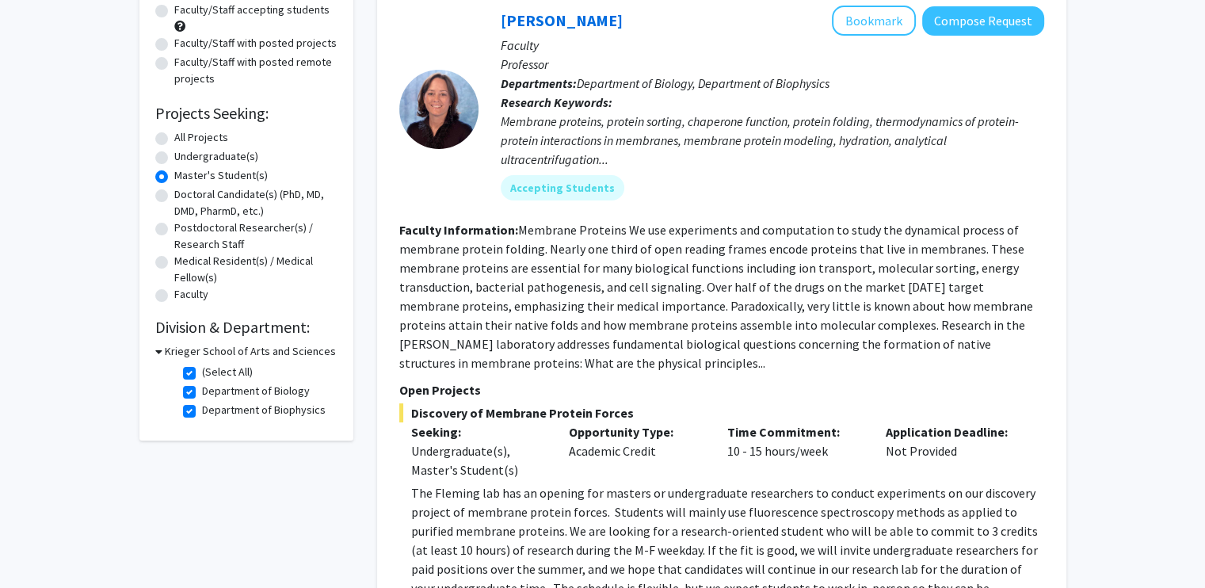
scroll to position [173, 0]
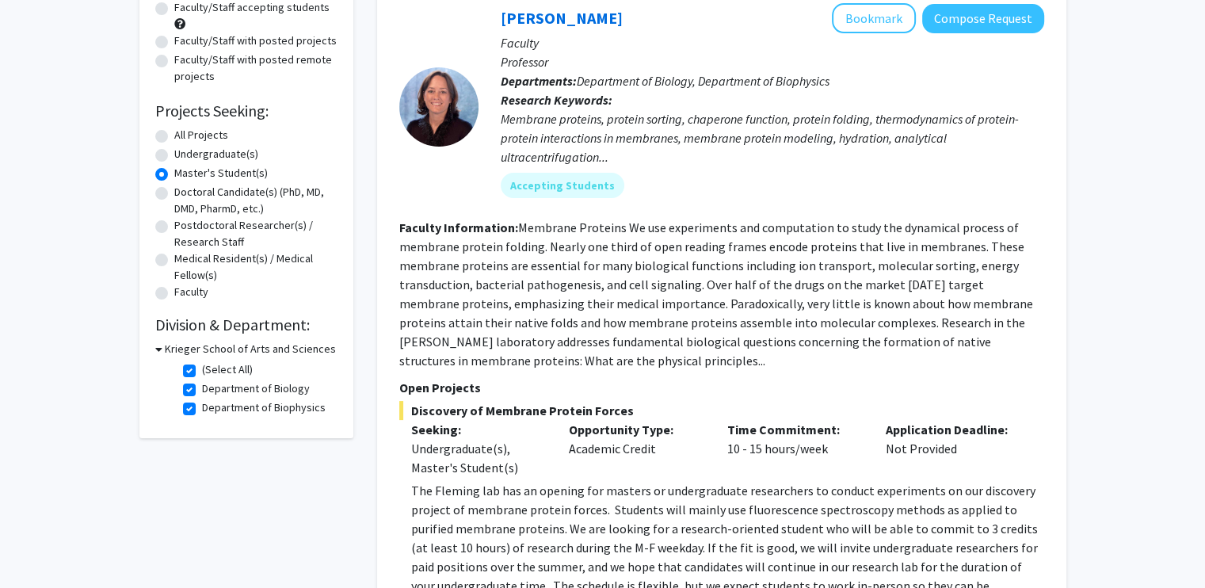
click at [154, 345] on div "Refine By Collaboration Status: Collaboration Status All Faculty/Staff Collabor…" at bounding box center [246, 175] width 214 height 526
click at [202, 367] on label "(Select All)" at bounding box center [227, 369] width 51 height 17
click at [202, 367] on input "(Select All)" at bounding box center [207, 366] width 10 height 10
checkbox input "false"
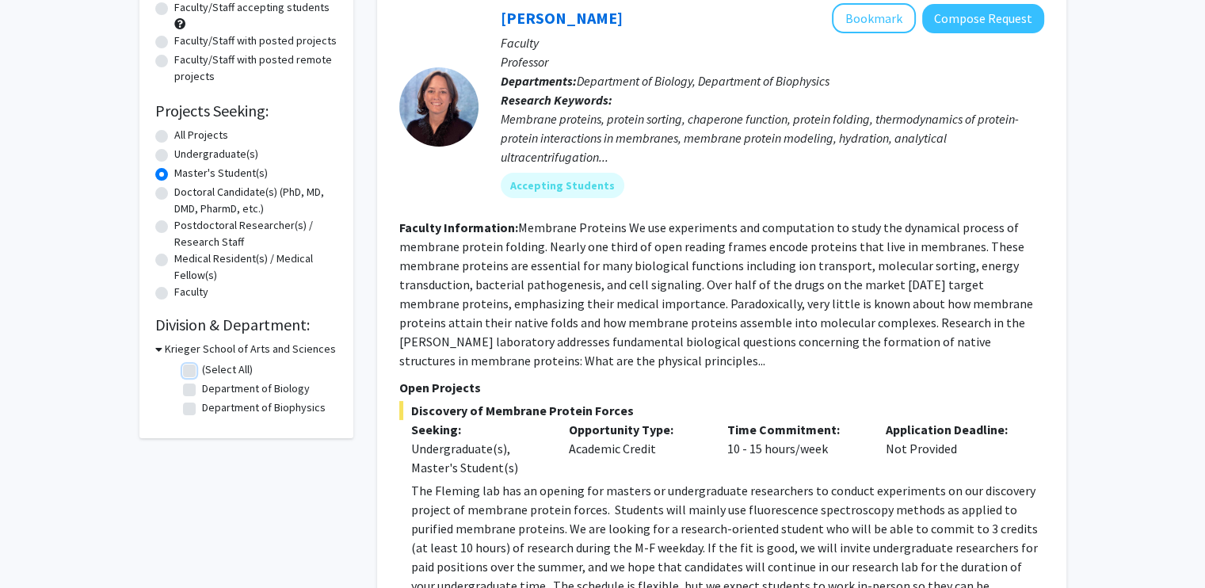
checkbox input "false"
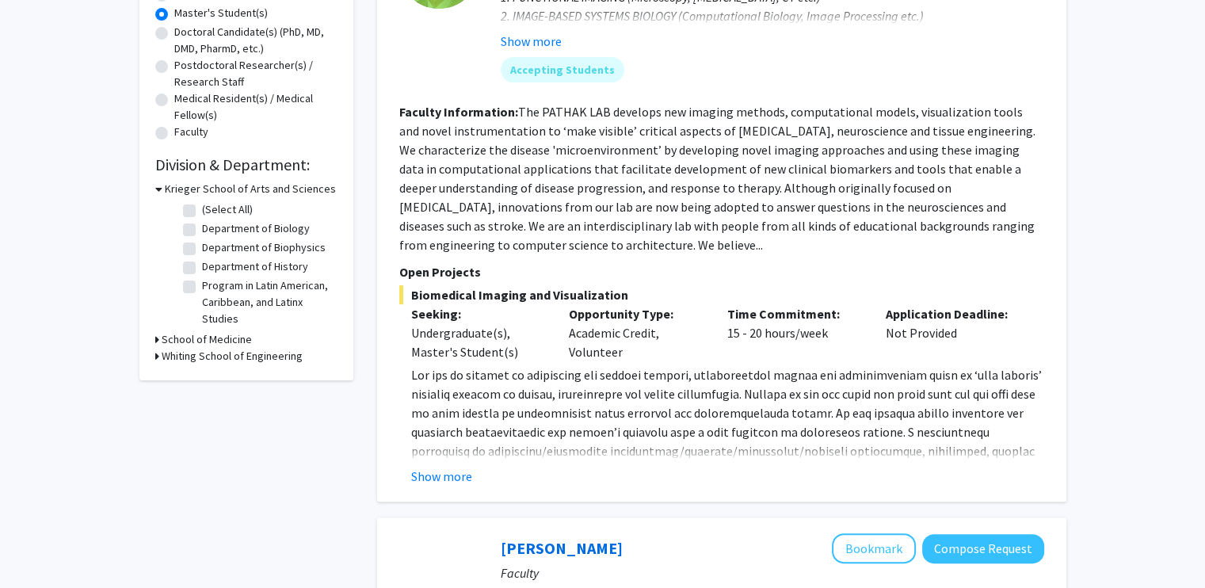
scroll to position [333, 0]
click at [155, 355] on icon at bounding box center [157, 356] width 4 height 17
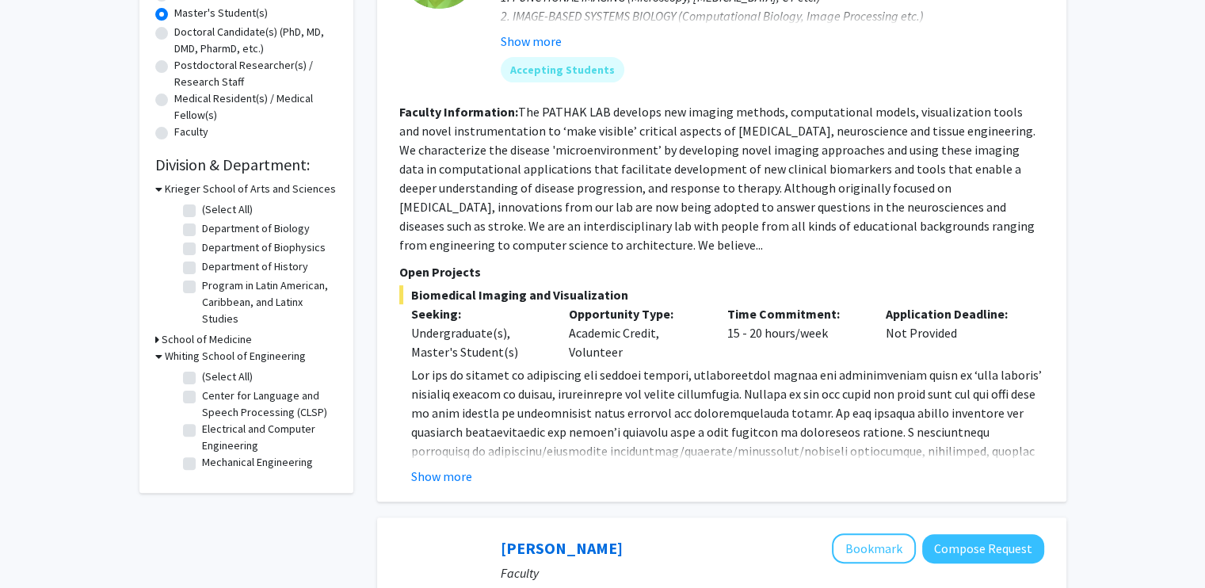
click at [155, 356] on icon at bounding box center [158, 356] width 7 height 17
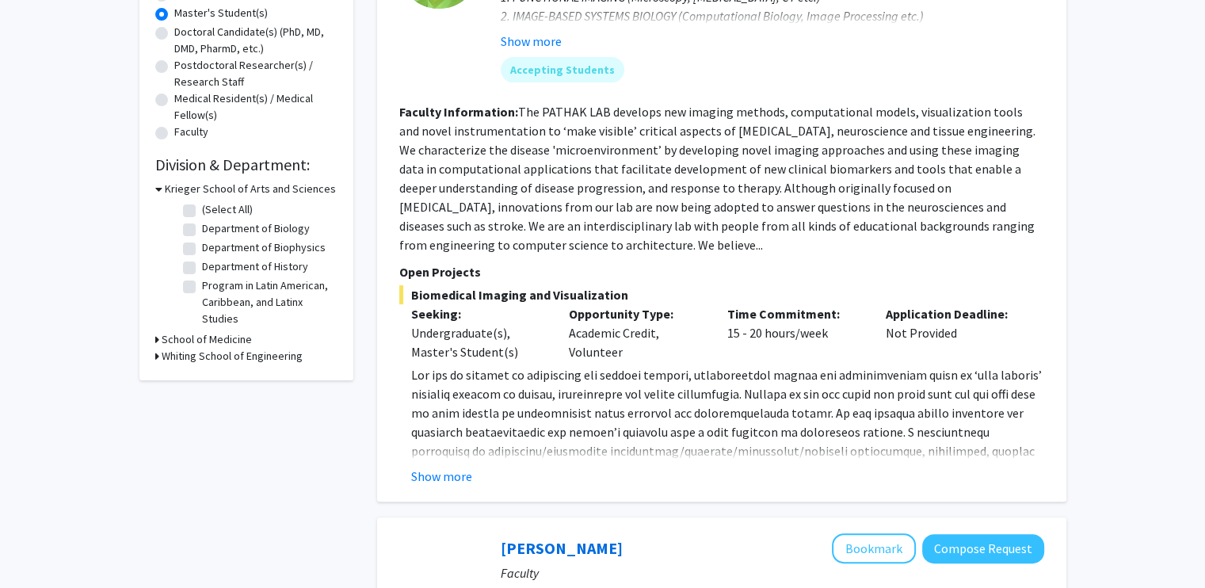
click at [155, 356] on icon at bounding box center [157, 356] width 4 height 17
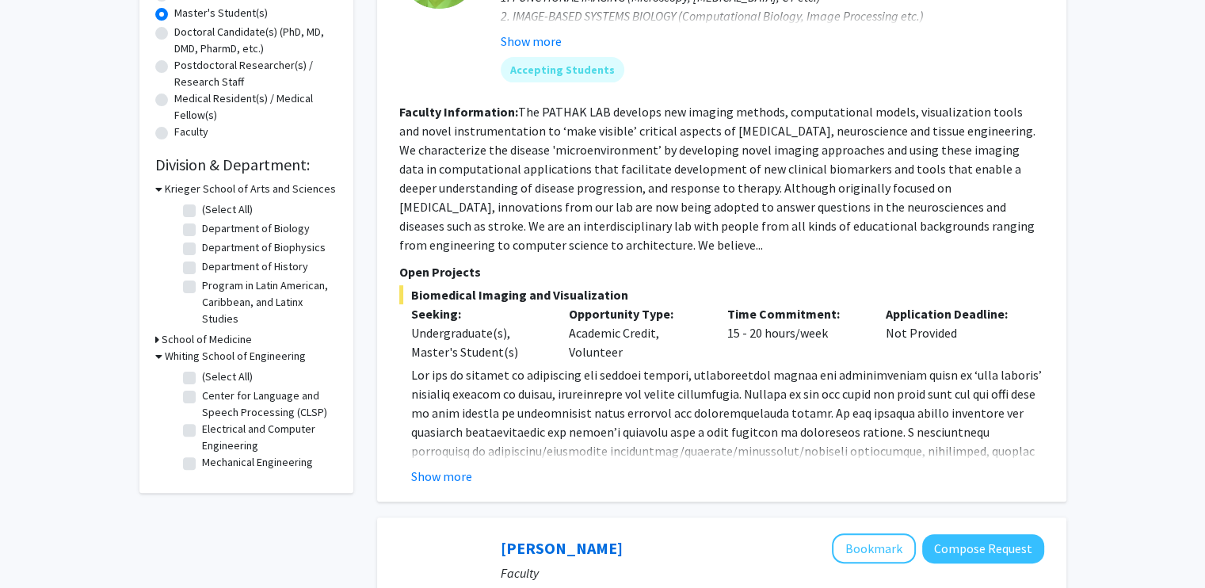
click at [155, 345] on icon at bounding box center [157, 339] width 4 height 17
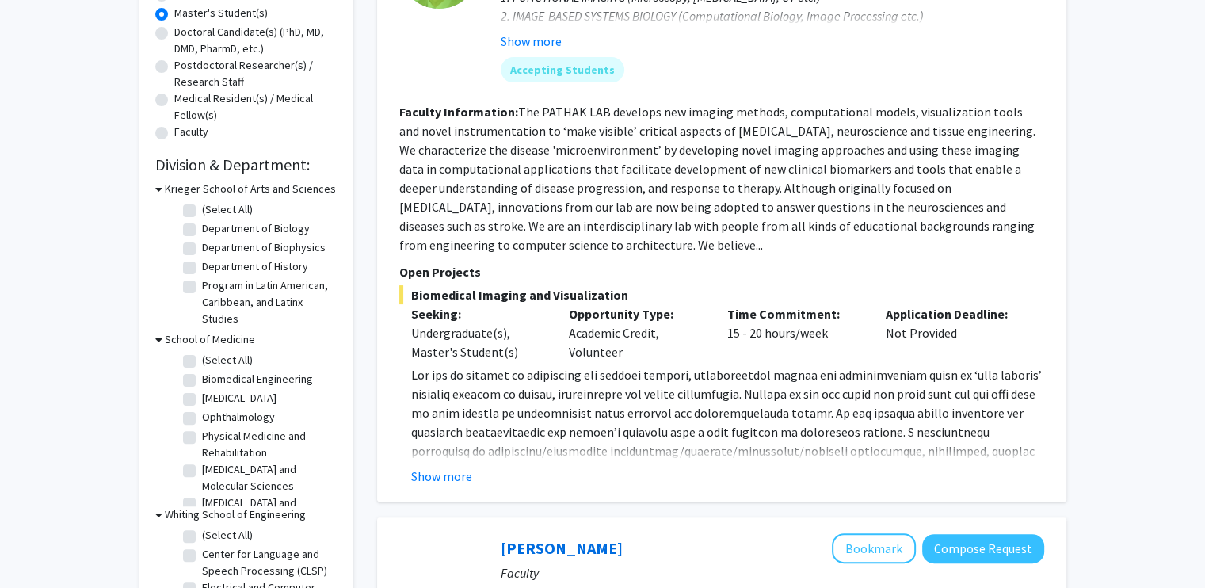
click at [202, 383] on label "Biomedical Engineering" at bounding box center [257, 379] width 111 height 17
click at [202, 381] on input "Biomedical Engineering" at bounding box center [207, 376] width 10 height 10
checkbox input "true"
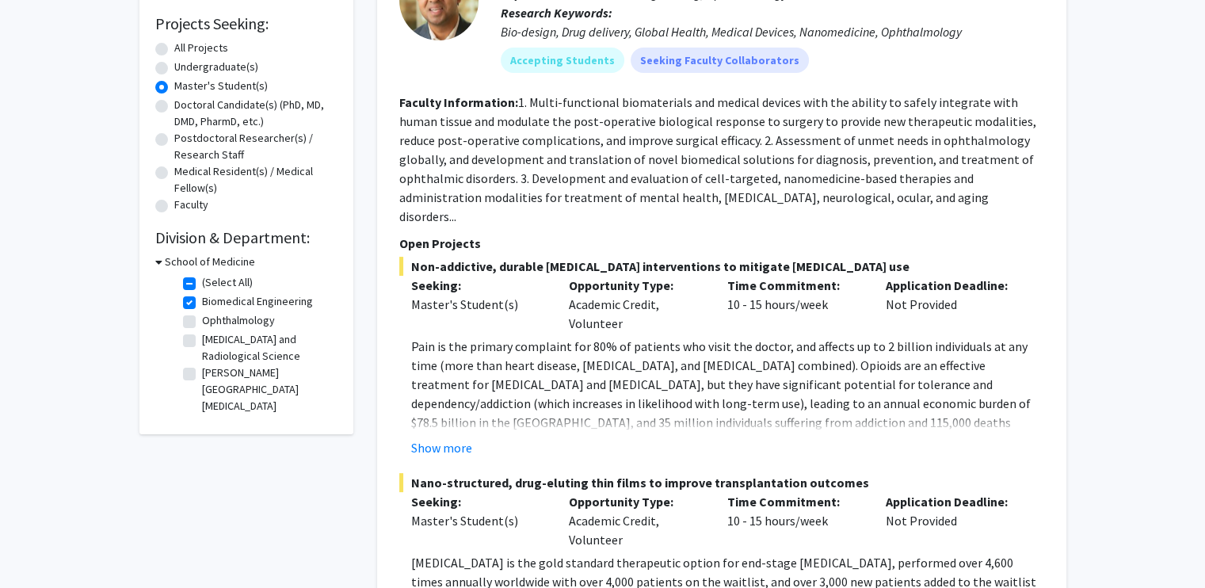
scroll to position [261, 0]
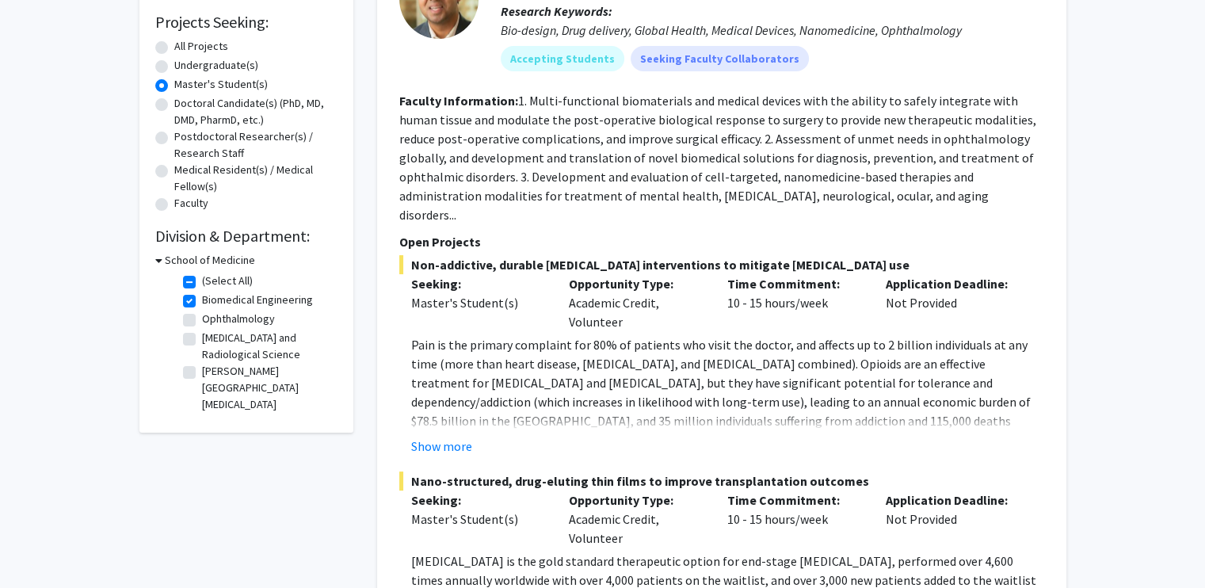
click at [202, 322] on label "Ophthalmology" at bounding box center [238, 318] width 73 height 17
click at [202, 321] on input "Ophthalmology" at bounding box center [207, 315] width 10 height 10
checkbox input "true"
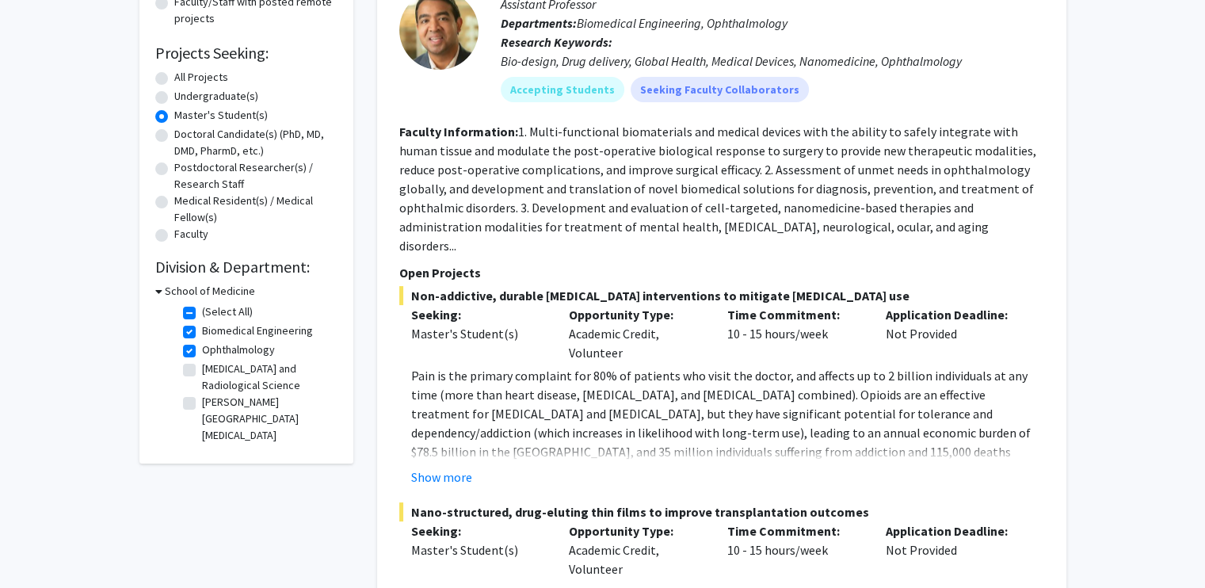
scroll to position [234, 0]
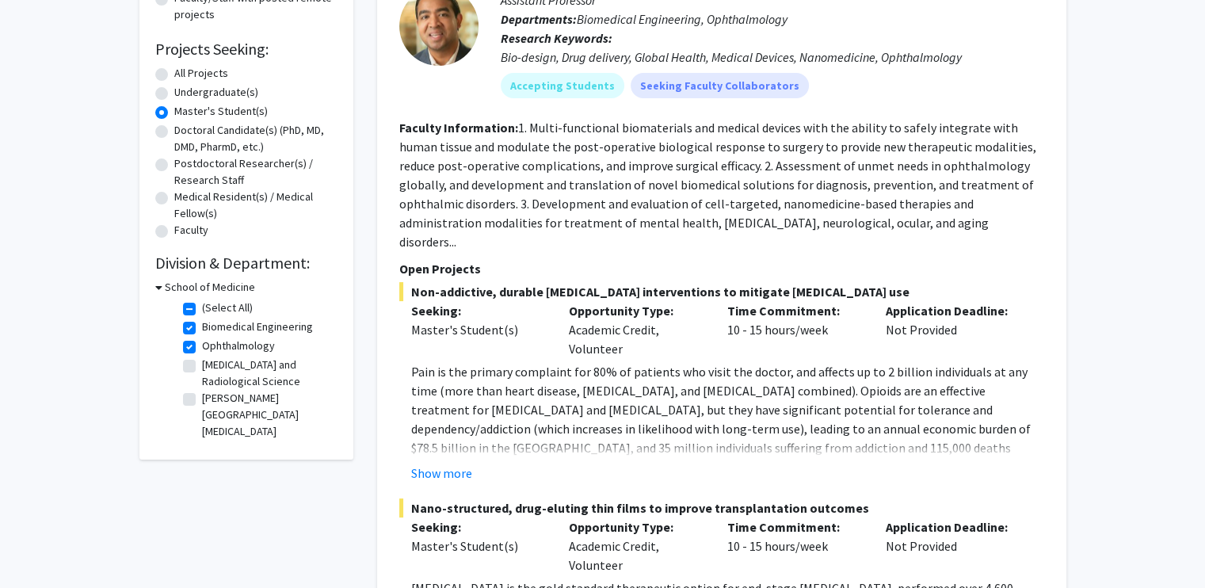
click at [202, 367] on label "[MEDICAL_DATA] and Radiological Science" at bounding box center [267, 372] width 131 height 33
click at [202, 367] on input "[MEDICAL_DATA] and Radiological Science" at bounding box center [207, 361] width 10 height 10
checkbox input "true"
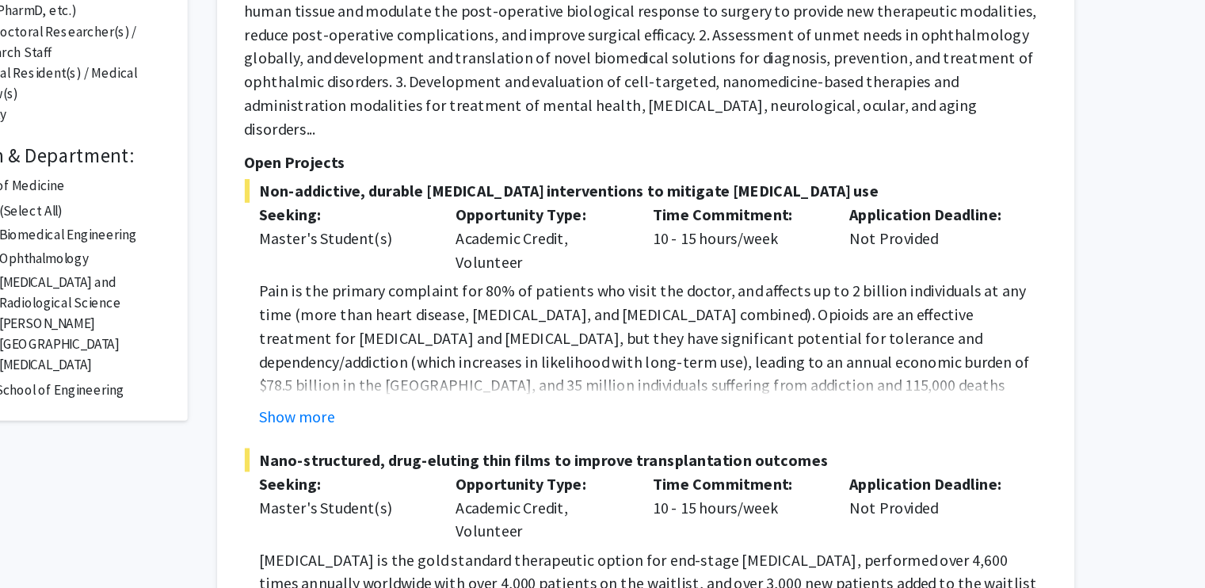
scroll to position [271, 0]
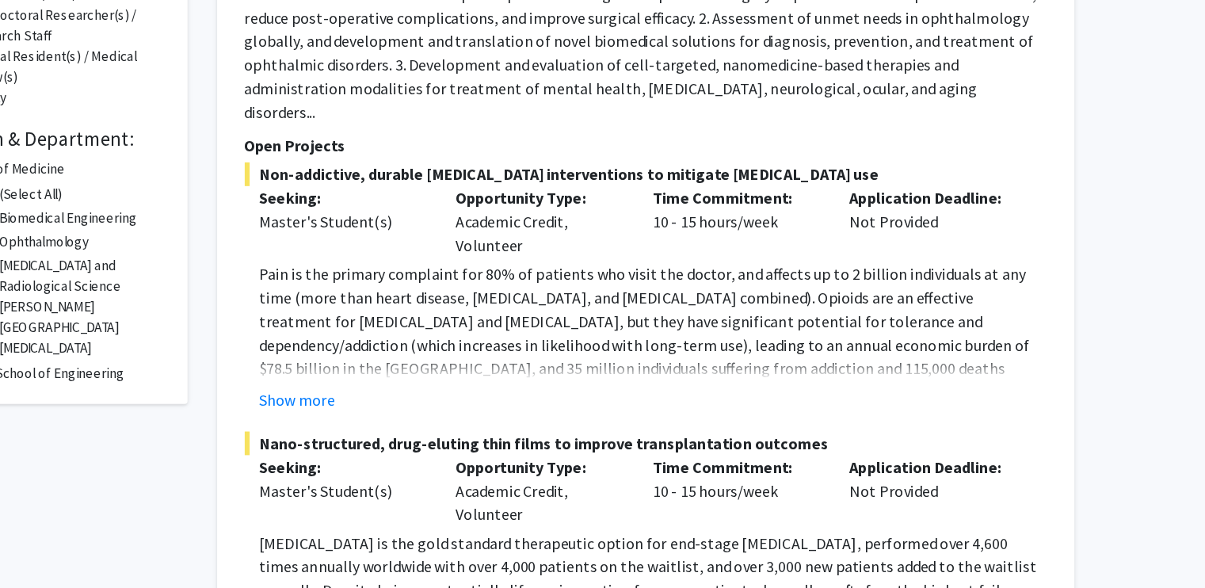
click at [440, 427] on button "Show more" at bounding box center [441, 436] width 61 height 19
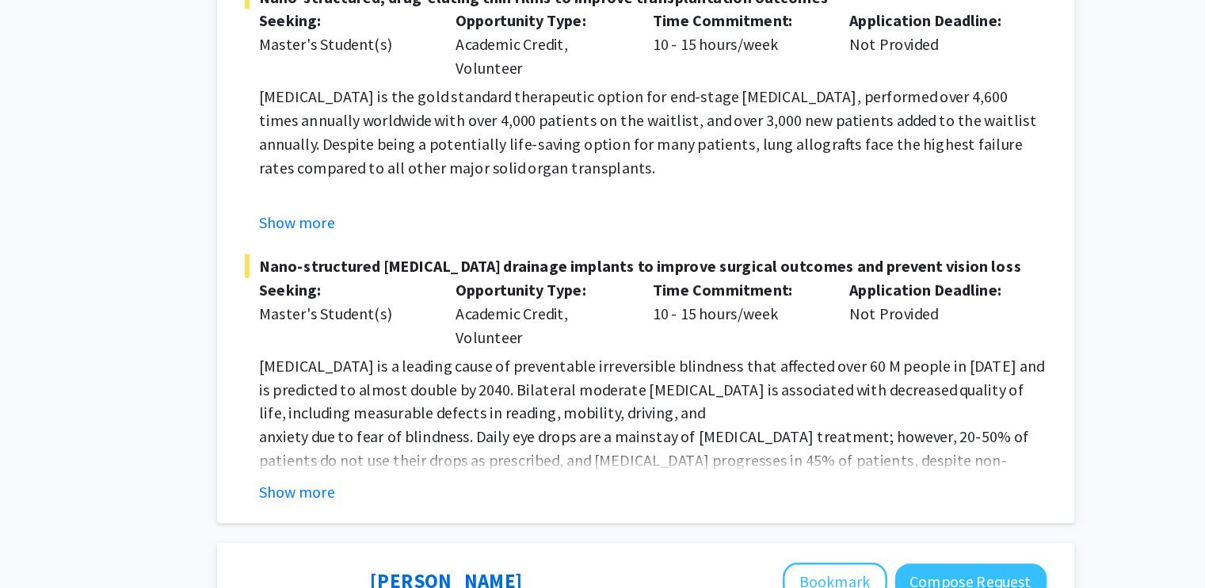
scroll to position [802, 0]
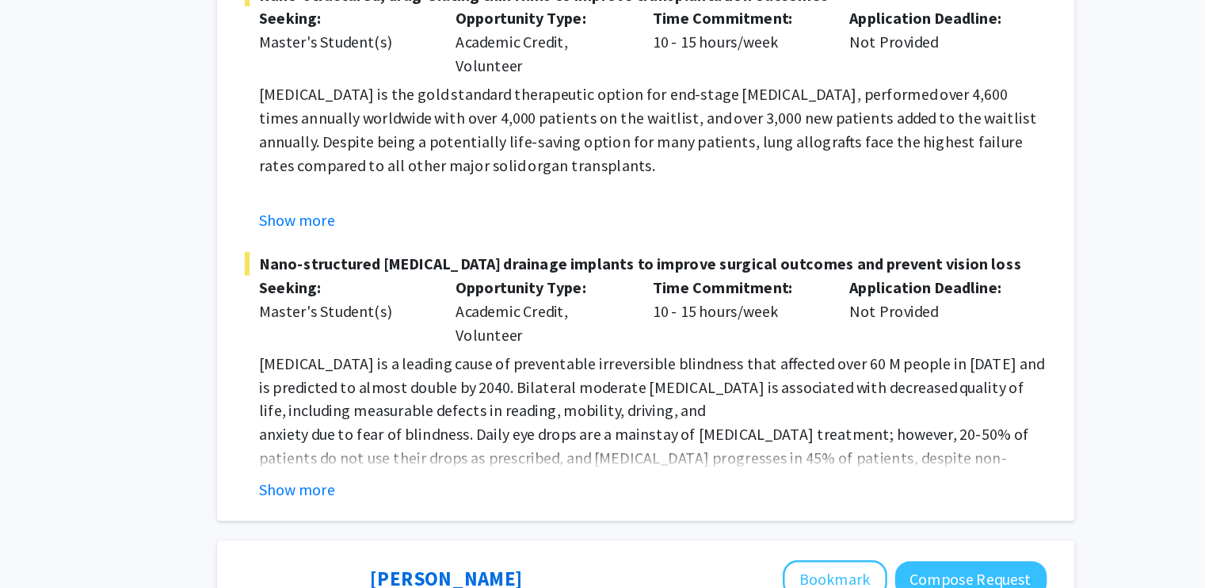
click at [444, 499] on button "Show more" at bounding box center [441, 508] width 61 height 19
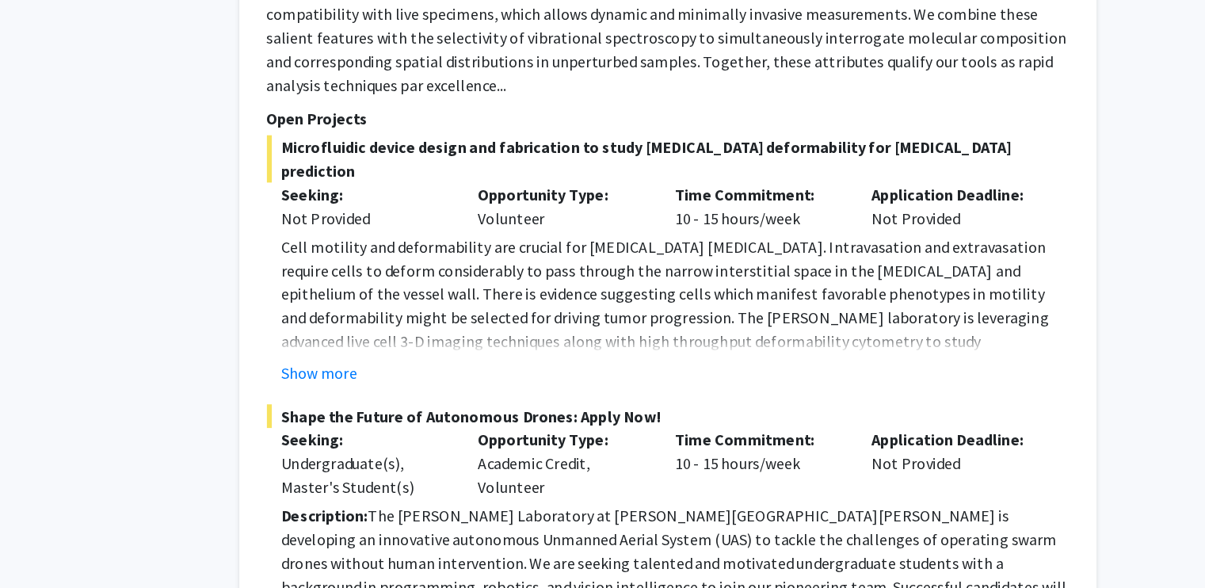
scroll to position [1883, 0]
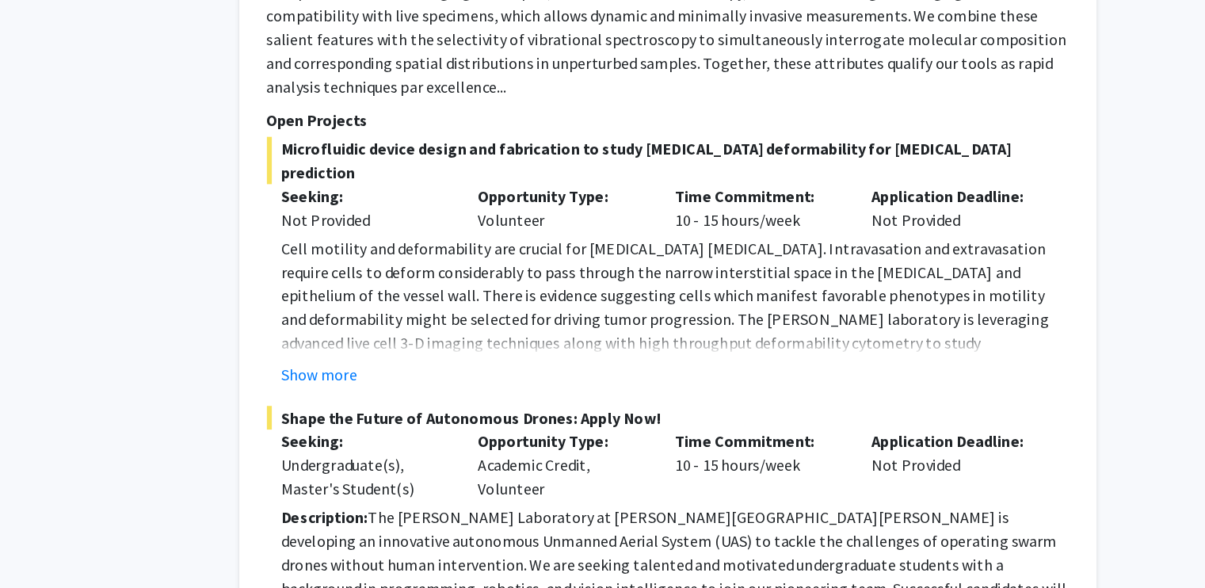
click at [436, 291] on button "Show more" at bounding box center [441, 300] width 61 height 19
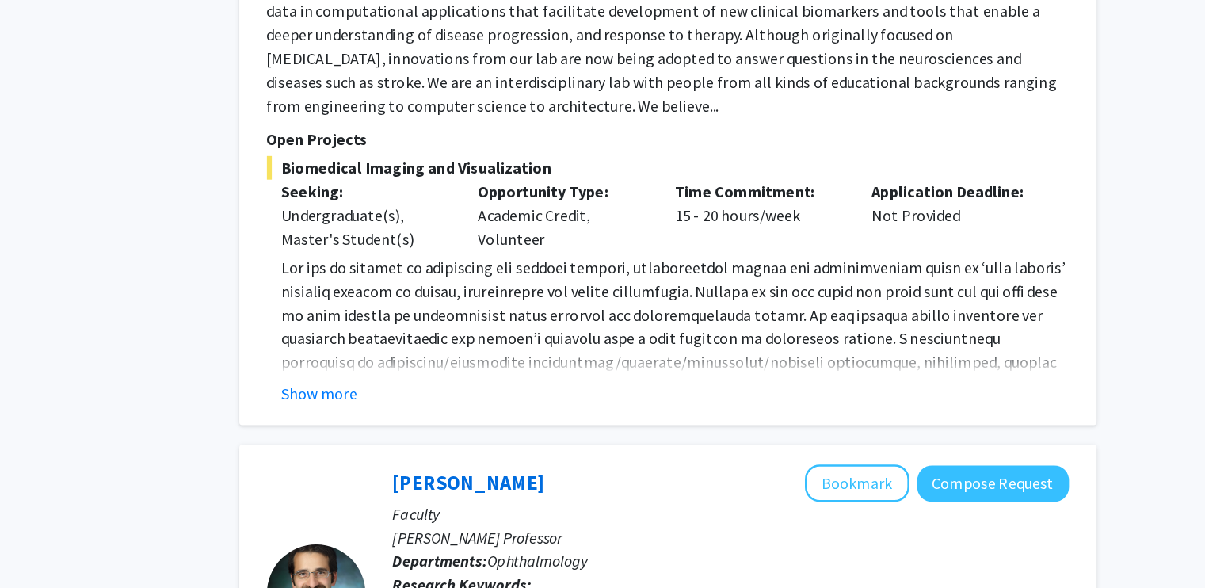
scroll to position [2896, 0]
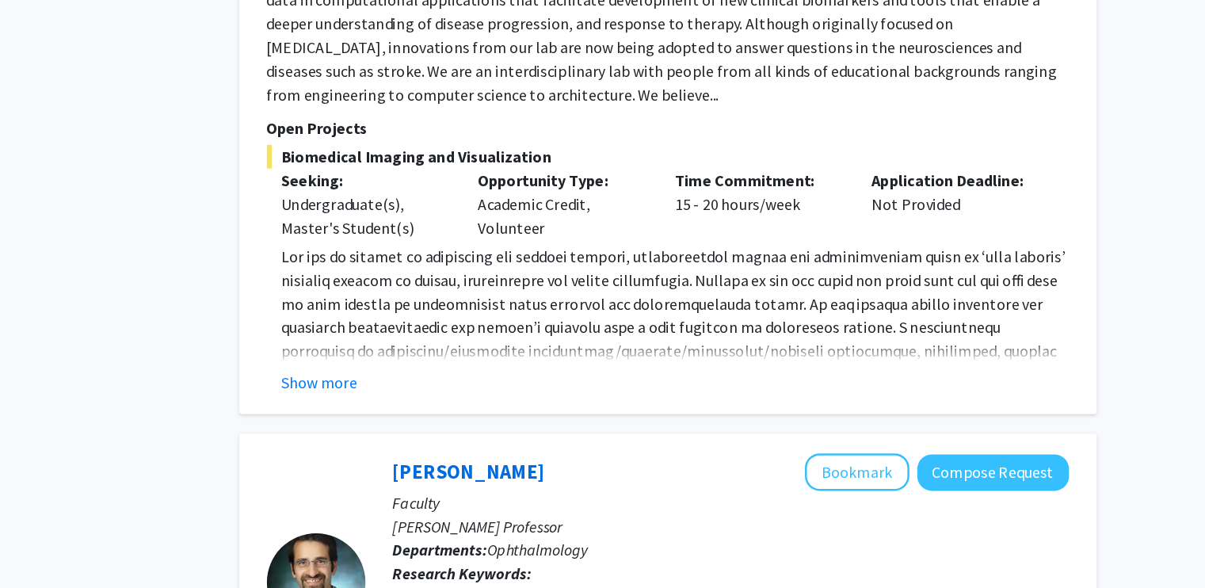
click at [438, 413] on button "Show more" at bounding box center [441, 422] width 61 height 19
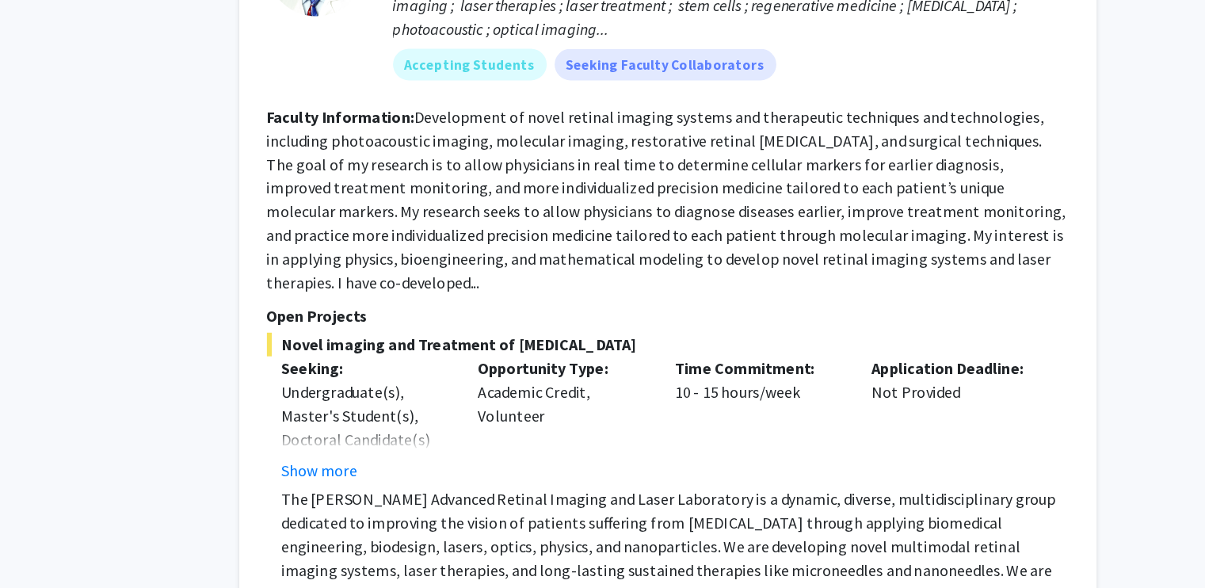
scroll to position [3489, 0]
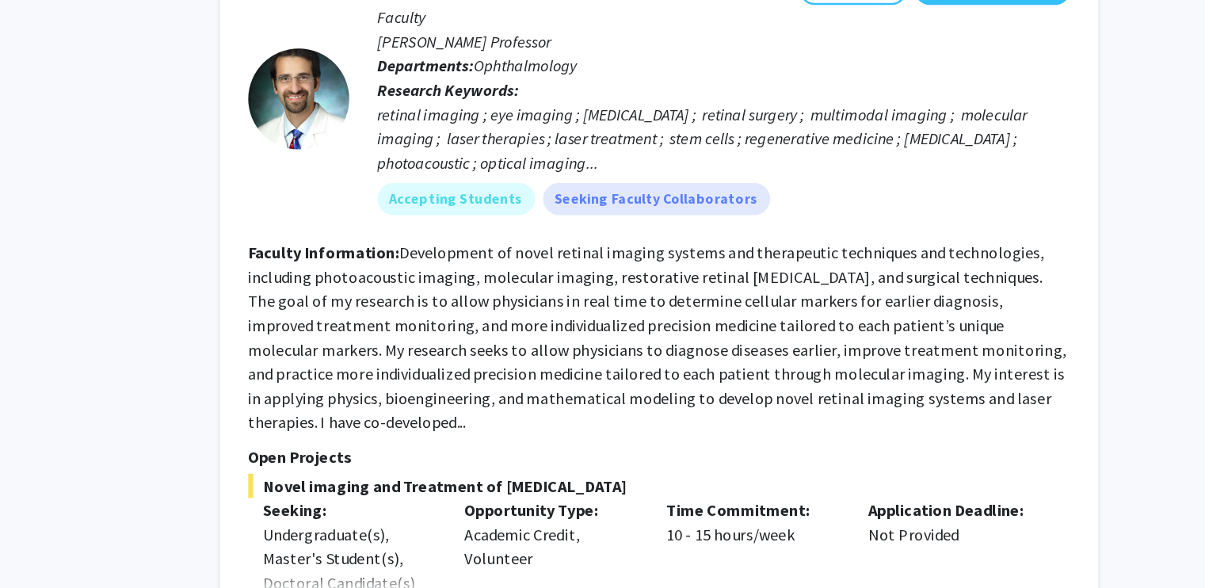
scroll to position [3488, 0]
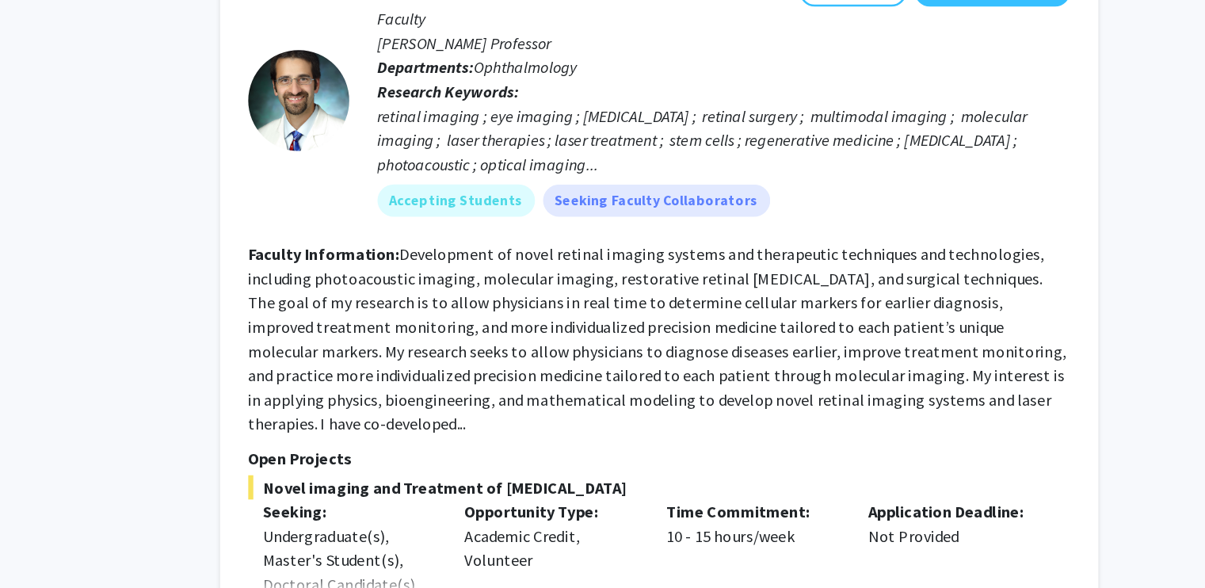
click at [786, 199] on fg-read-more "Development of novel retinal imaging systems and therapeutic techniques and tec…" at bounding box center [720, 273] width 642 height 149
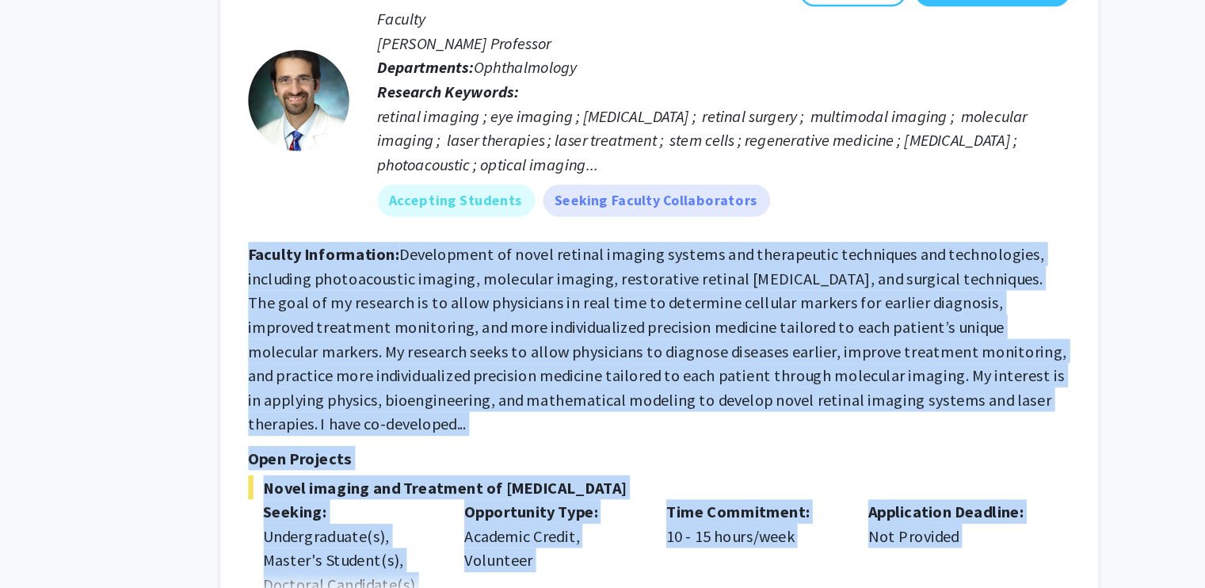
drag, startPoint x: 786, startPoint y: 186, endPoint x: 783, endPoint y: 382, distance: 195.6
click at [783, 382] on fg-search-faculty "[PERSON_NAME] Bookmark Compose Request Faculty [PERSON_NAME] Professor Departme…" at bounding box center [721, 332] width 645 height 699
click at [783, 504] on p "The [PERSON_NAME] Advanced Retinal Imaging and Laser Laboratory is a dynamic, d…" at bounding box center [727, 580] width 633 height 152
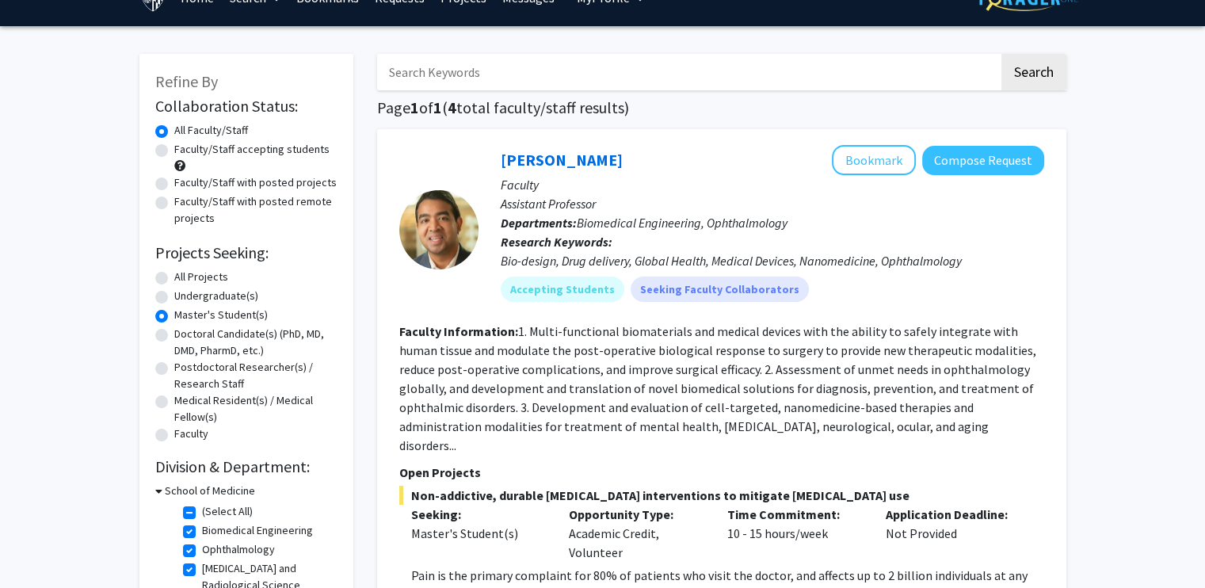
scroll to position [32, 0]
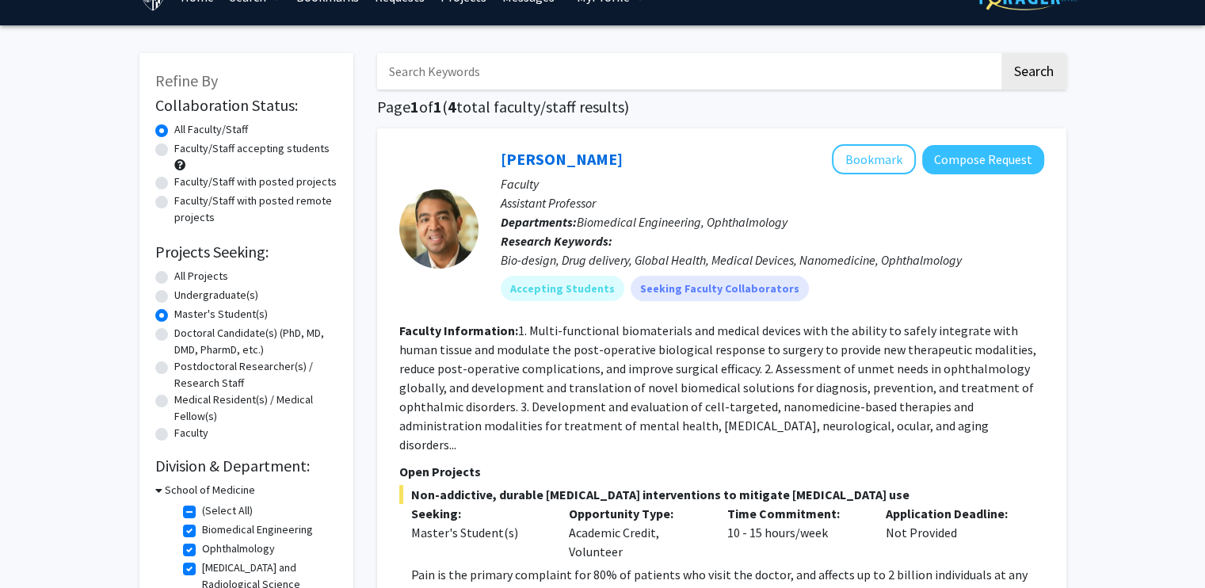
click at [174, 299] on label "Undergraduate(s)" at bounding box center [216, 295] width 84 height 17
click at [174, 297] on input "Undergraduate(s)" at bounding box center [179, 292] width 10 height 10
radio input "true"
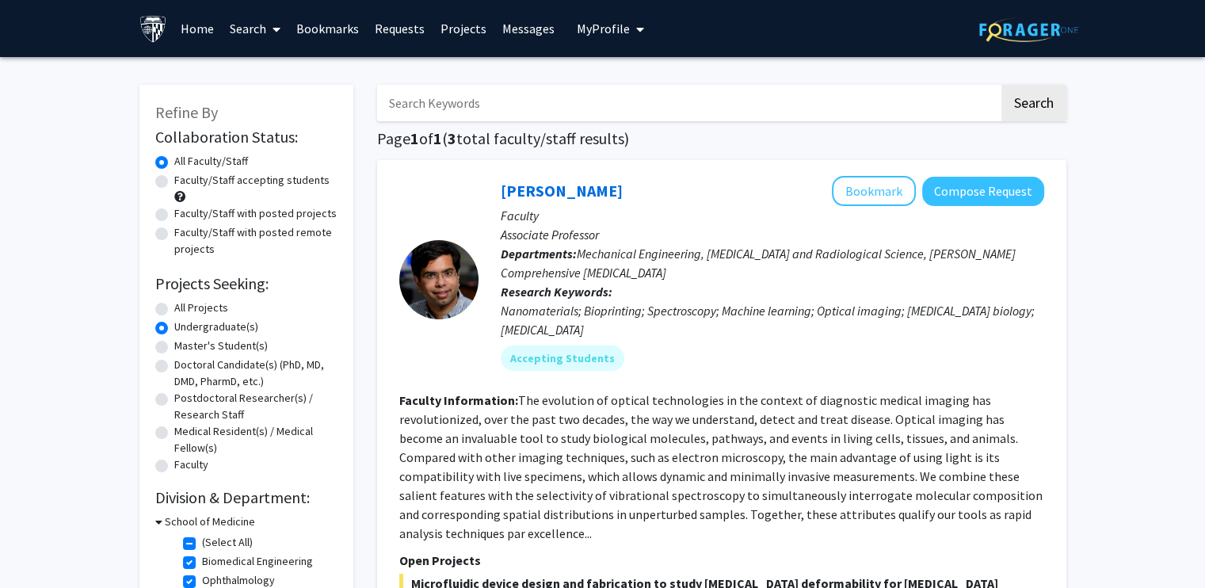
click at [174, 364] on label "Doctoral Candidate(s) (PhD, MD, DMD, PharmD, etc.)" at bounding box center [255, 372] width 163 height 33
click at [174, 364] on input "Doctoral Candidate(s) (PhD, MD, DMD, PharmD, etc.)" at bounding box center [179, 361] width 10 height 10
radio input "true"
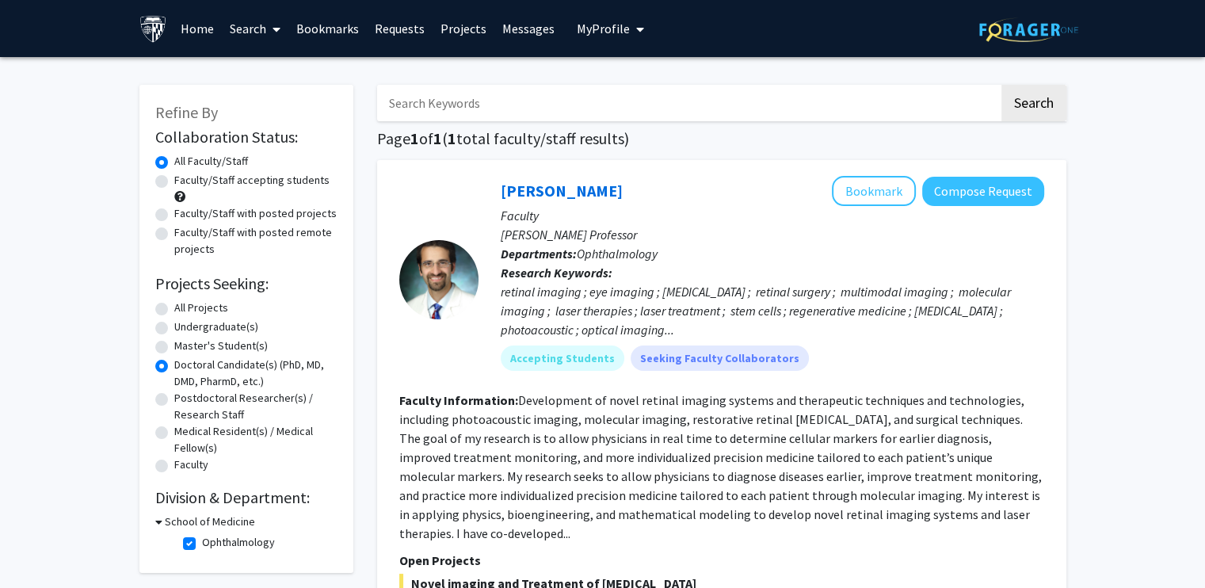
click at [174, 466] on label "Faculty" at bounding box center [191, 464] width 34 height 17
click at [174, 466] on input "Faculty" at bounding box center [179, 461] width 10 height 10
radio input "true"
